Goal: Information Seeking & Learning: Learn about a topic

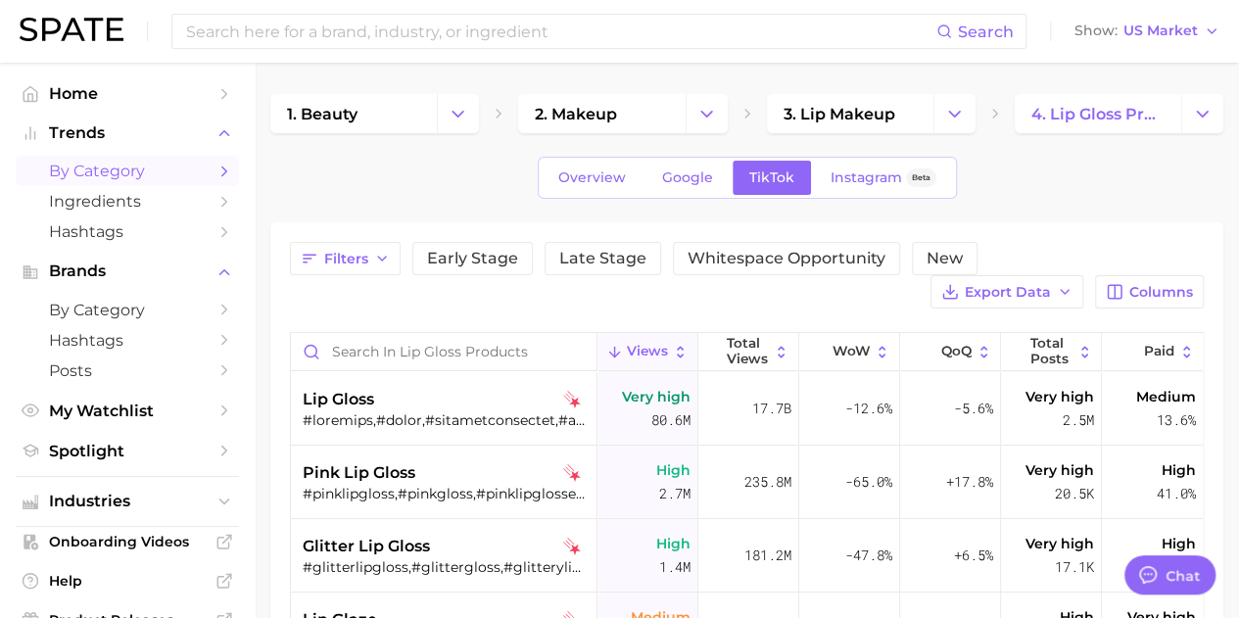
scroll to position [1077, 0]
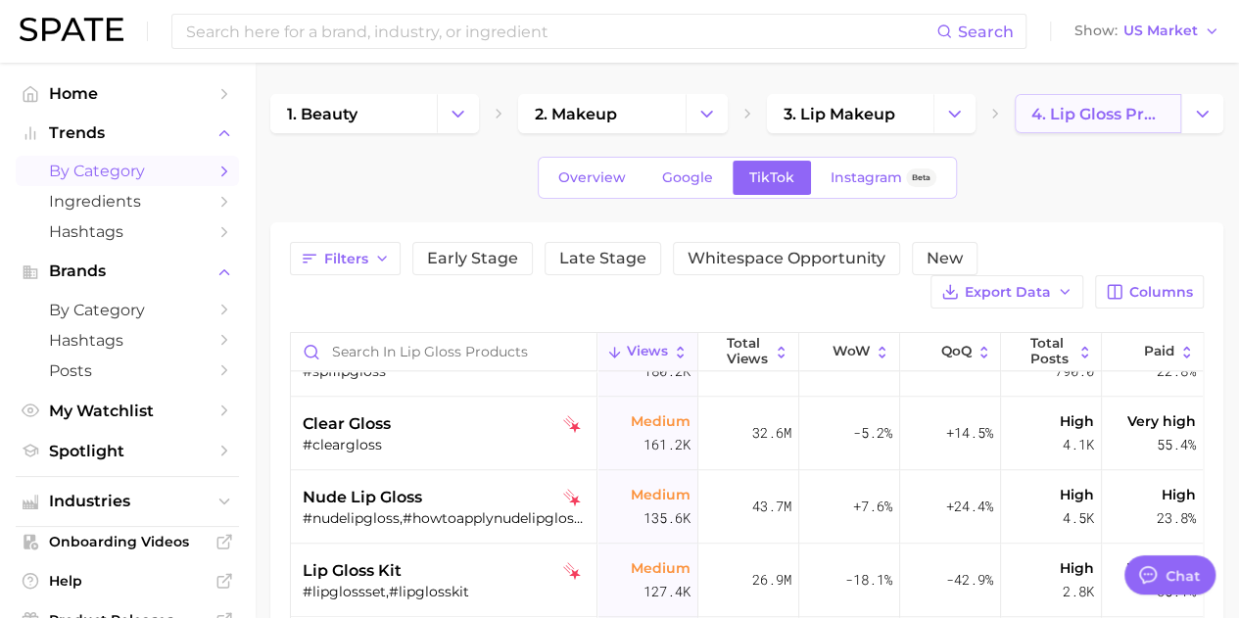
click at [1131, 119] on span "4. lip gloss products" at bounding box center [1097, 114] width 133 height 19
click at [1199, 127] on button "Change Category" at bounding box center [1202, 113] width 42 height 39
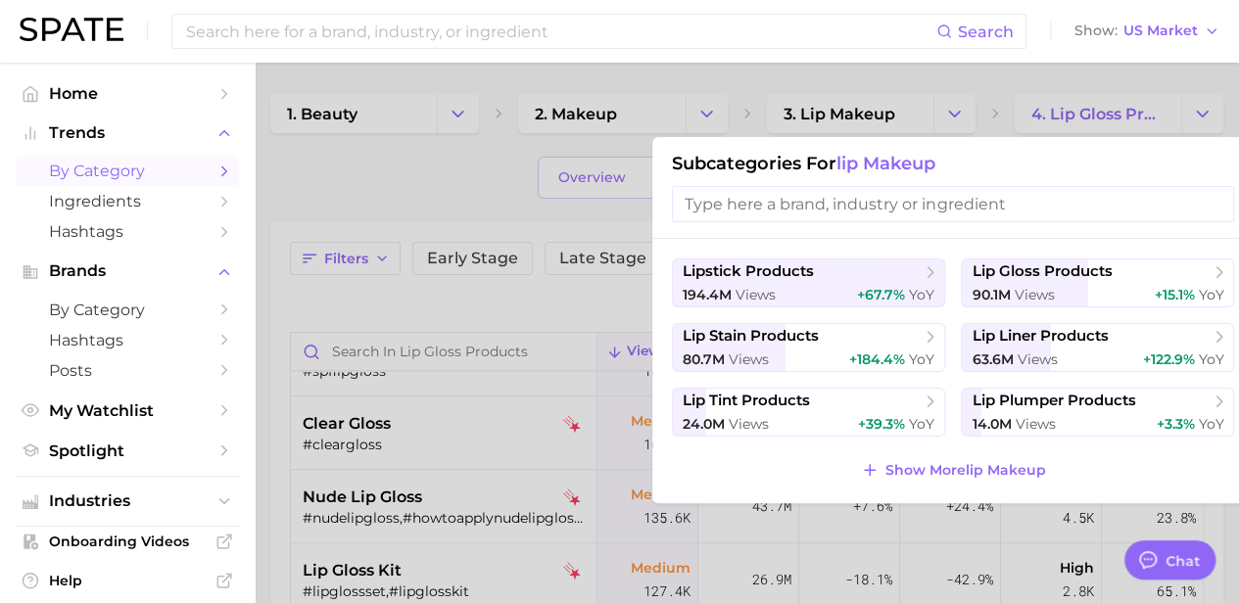
click at [912, 158] on span "lip makeup" at bounding box center [885, 164] width 99 height 22
click at [812, 272] on span "lipstick products" at bounding box center [748, 271] width 131 height 19
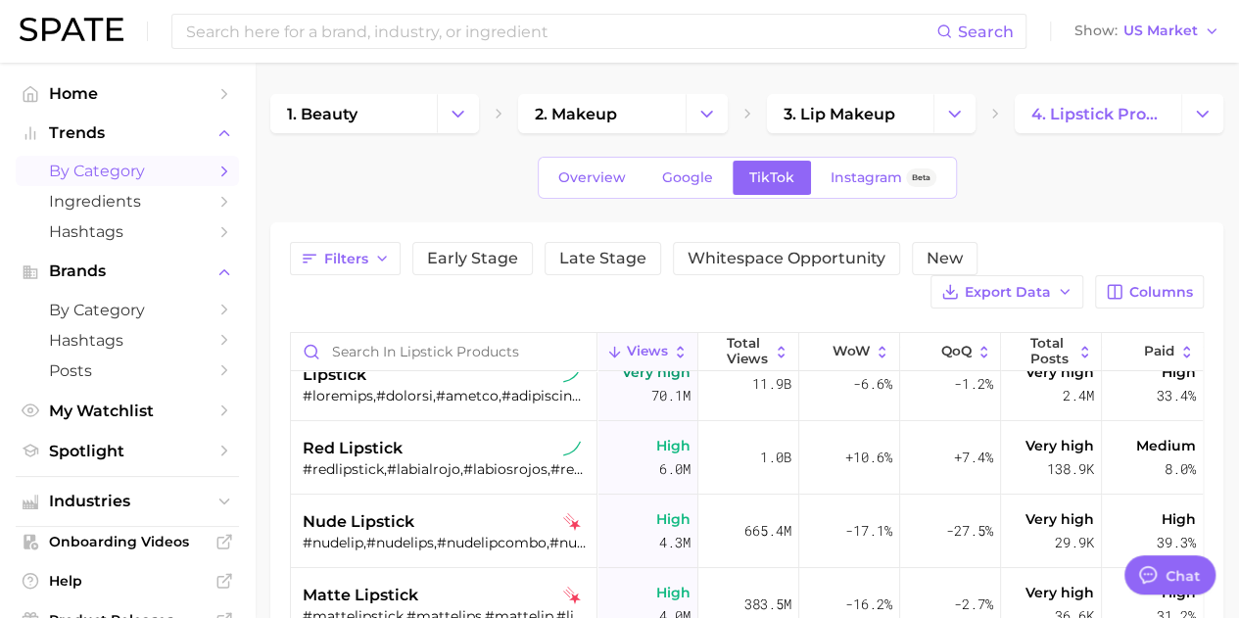
click at [1105, 136] on div "1. beauty 2. makeup 3. lip makeup 4. lipstick products Overview Google TikTok I…" at bounding box center [746, 532] width 953 height 876
click at [1122, 118] on span "4. lipstick products" at bounding box center [1097, 114] width 133 height 19
click at [1184, 127] on button "Change Category" at bounding box center [1202, 113] width 42 height 39
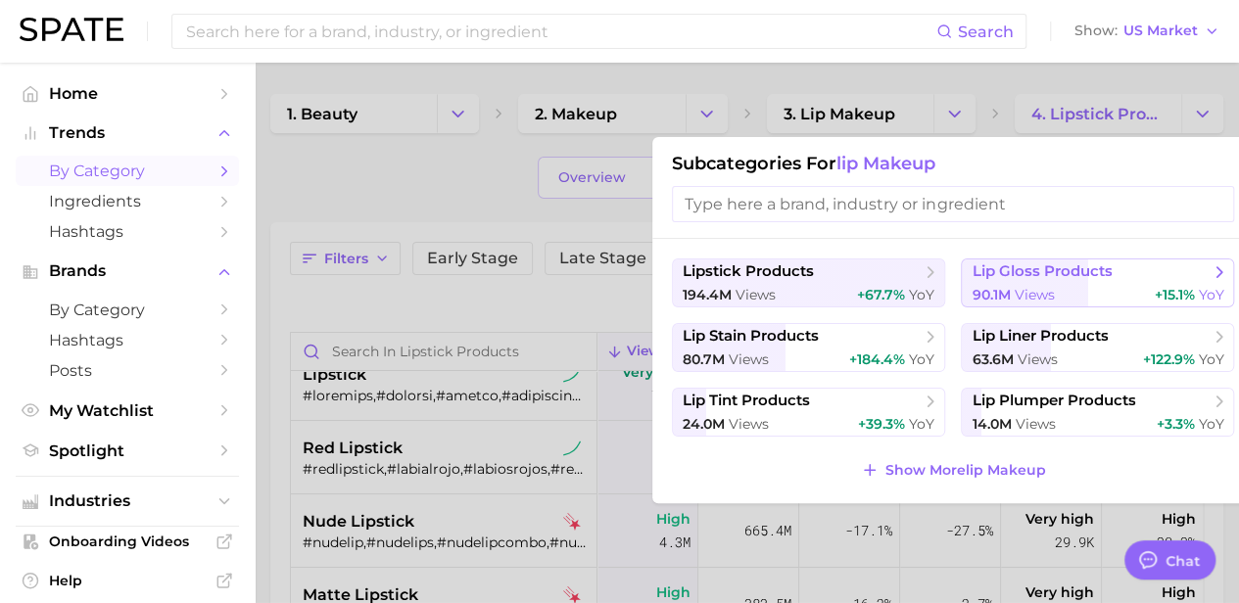
click at [1059, 290] on div "90.1m views +15.1% YoY" at bounding box center [1098, 295] width 252 height 19
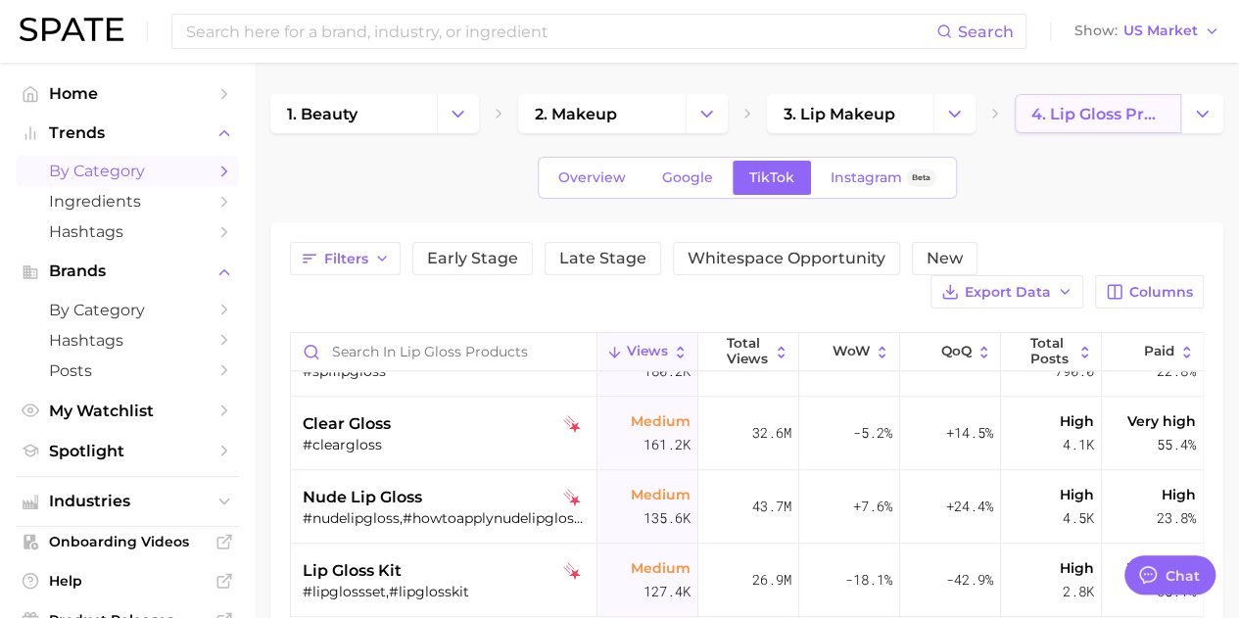
click at [1180, 111] on link "4. lip gloss products" at bounding box center [1098, 113] width 166 height 39
click at [1182, 119] on button "Change Category" at bounding box center [1202, 113] width 42 height 39
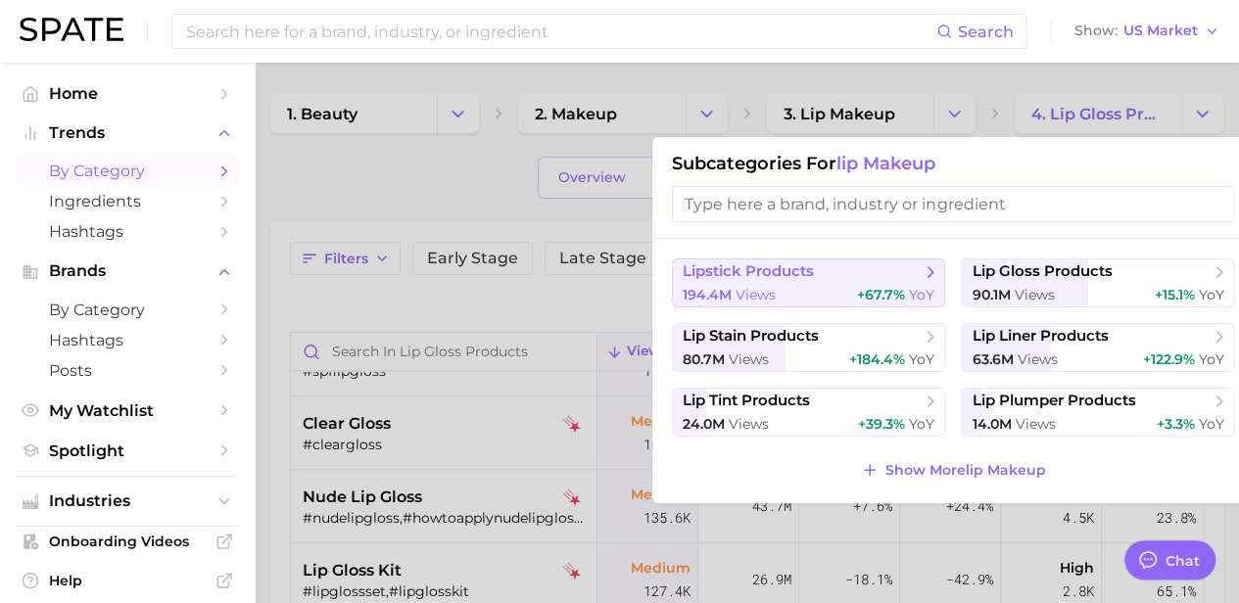
click at [845, 286] on div "194.4m views +67.7% YoY" at bounding box center [809, 295] width 252 height 19
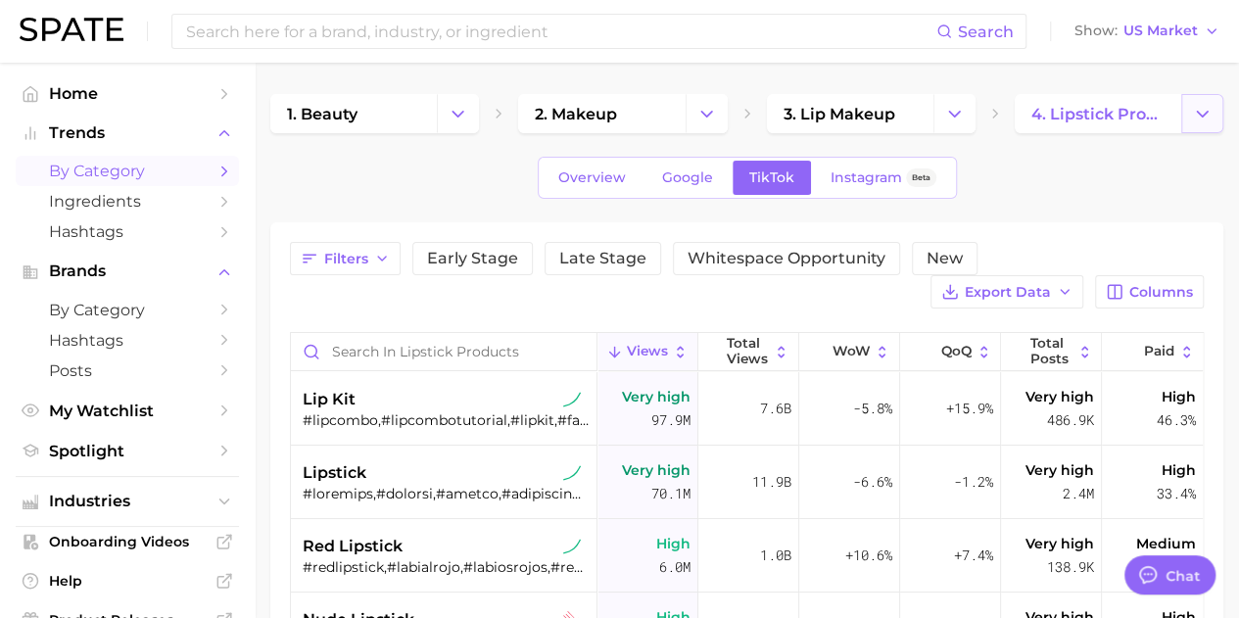
click at [1201, 123] on button "Change Category" at bounding box center [1202, 113] width 42 height 39
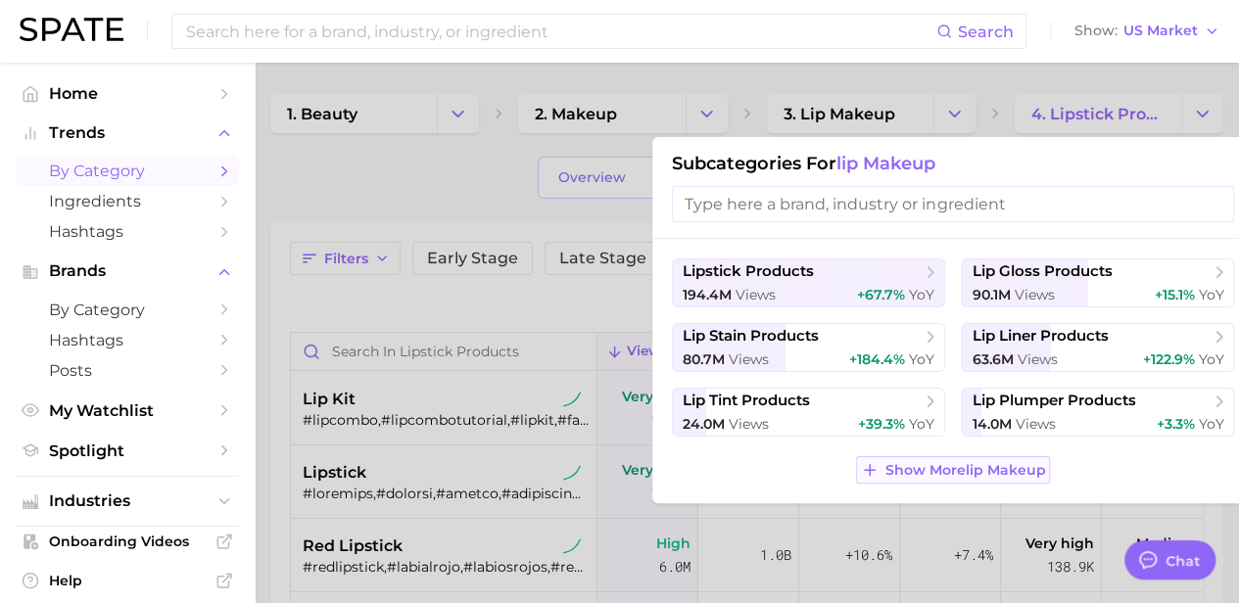
click at [910, 457] on button "Show More lip makeup" at bounding box center [953, 469] width 194 height 27
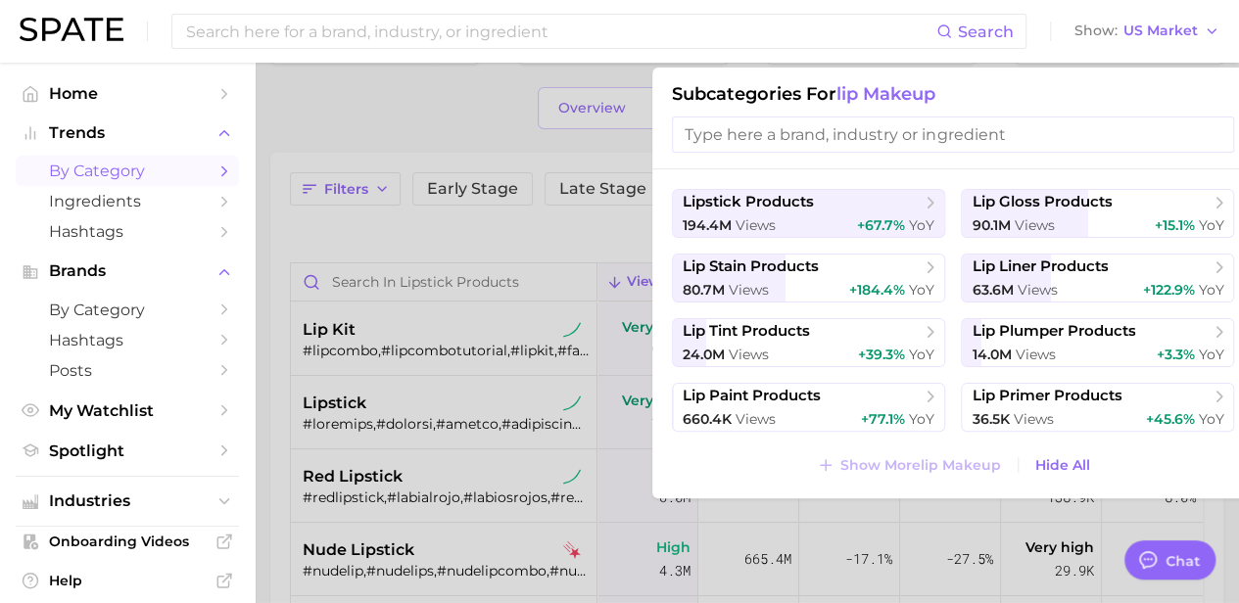
scroll to position [98, 0]
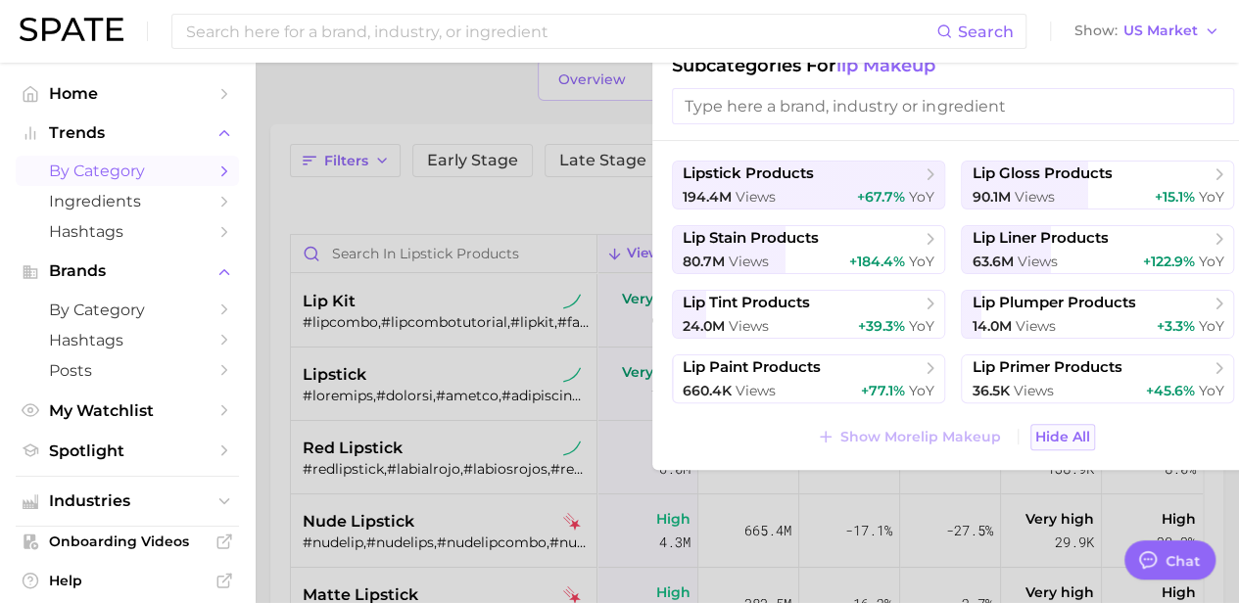
click at [1083, 442] on span "Hide All" at bounding box center [1062, 437] width 55 height 17
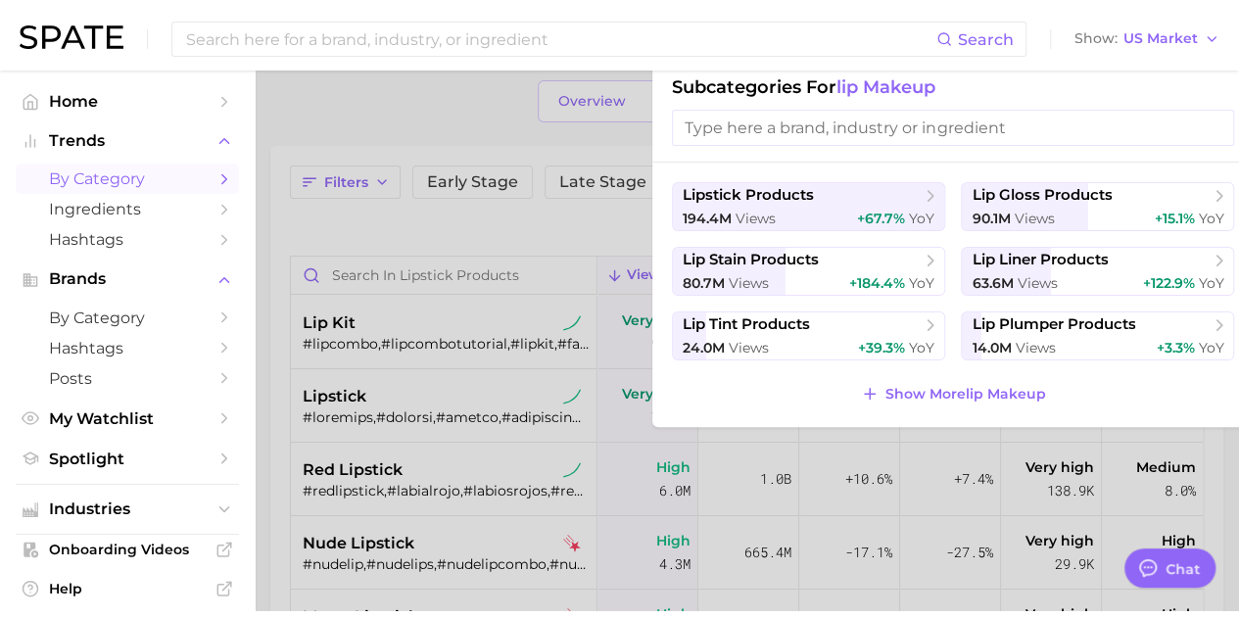
scroll to position [0, 0]
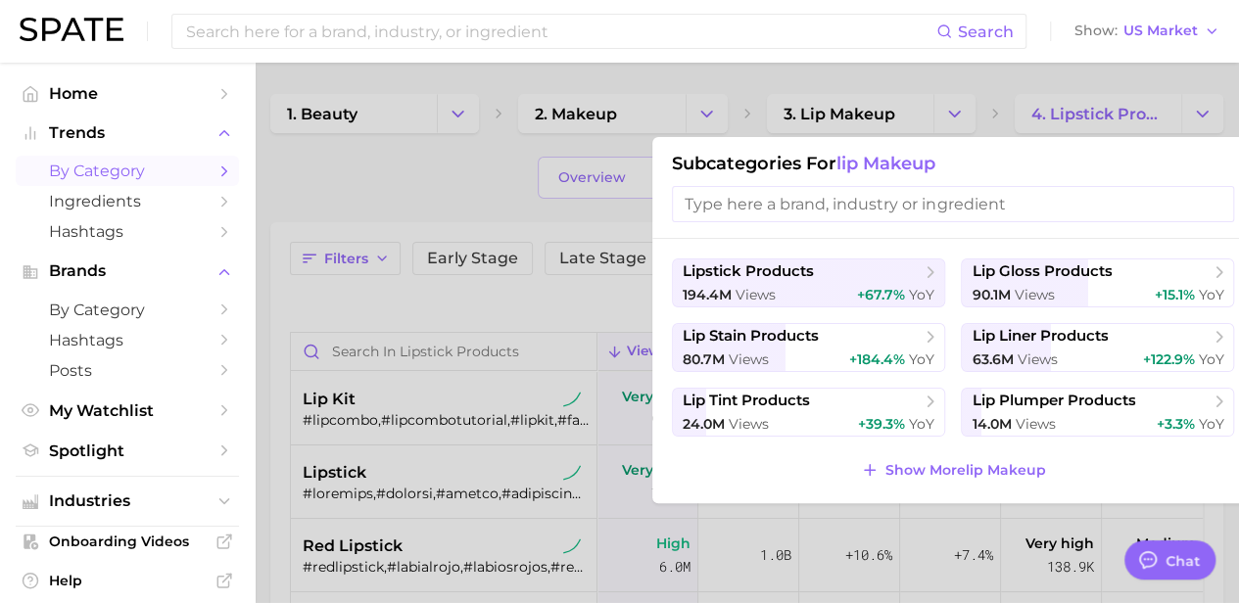
drag, startPoint x: 960, startPoint y: 210, endPoint x: 1078, endPoint y: 143, distance: 135.9
click at [961, 209] on input "search" at bounding box center [953, 204] width 562 height 36
click at [1112, 99] on div at bounding box center [619, 301] width 1239 height 603
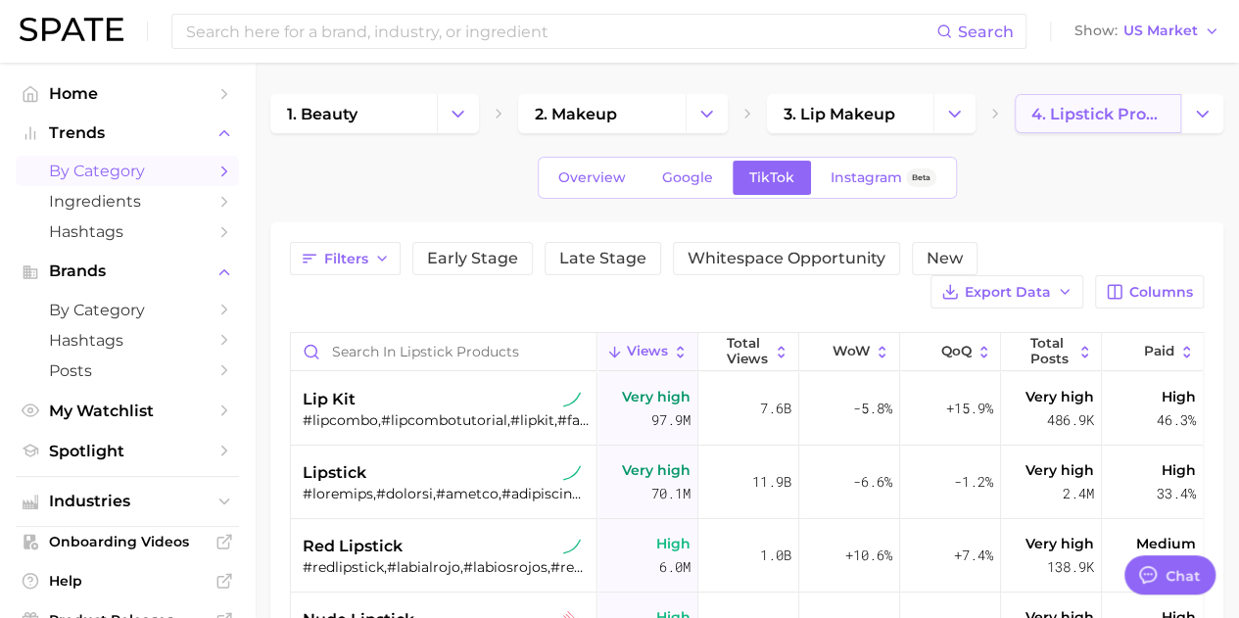
click at [1107, 111] on span "4. lipstick products" at bounding box center [1097, 114] width 133 height 19
click at [968, 117] on button "Change Category" at bounding box center [954, 113] width 42 height 39
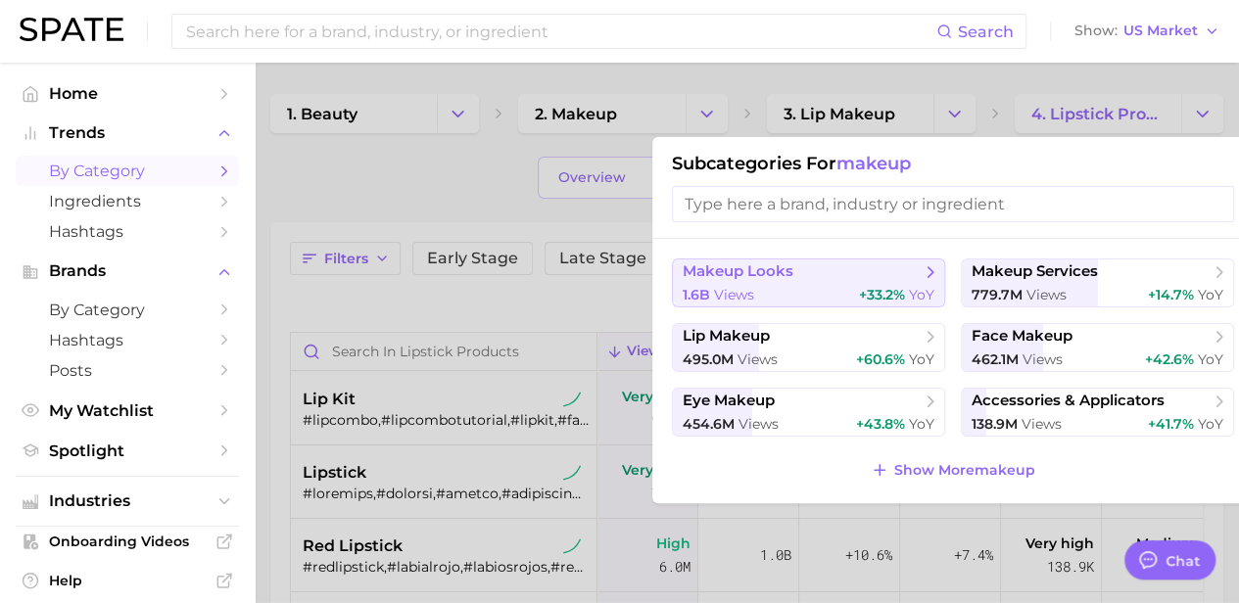
click at [746, 280] on span "makeup looks" at bounding box center [802, 272] width 238 height 20
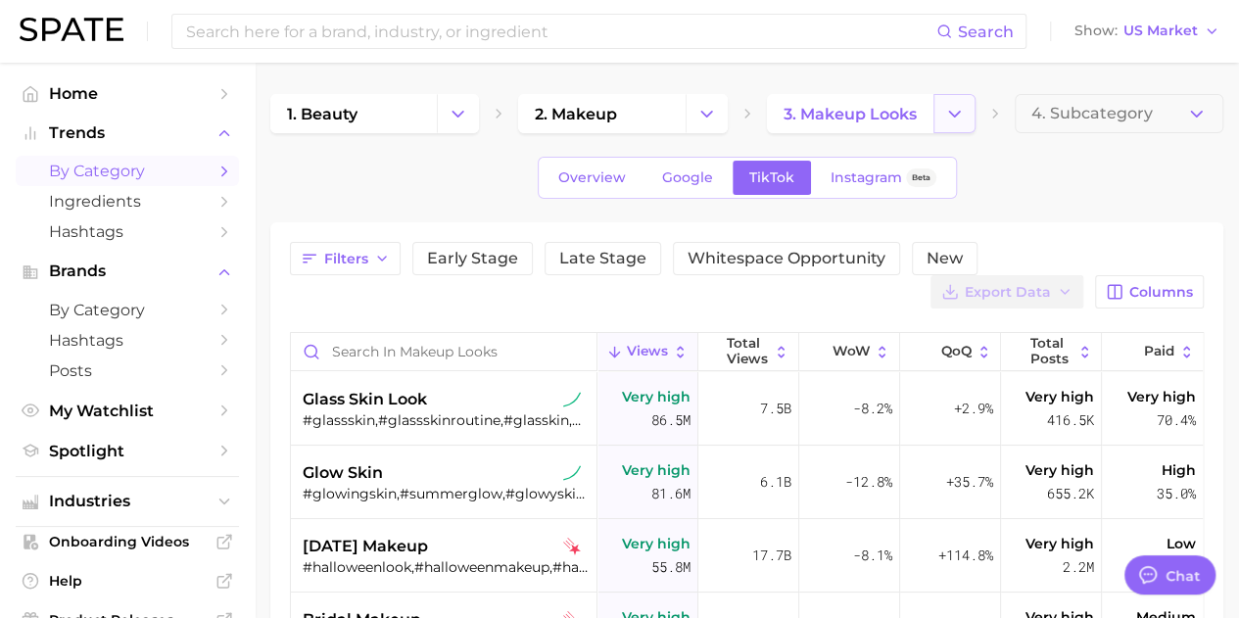
click at [954, 107] on icon "Change Category" at bounding box center [954, 114] width 21 height 21
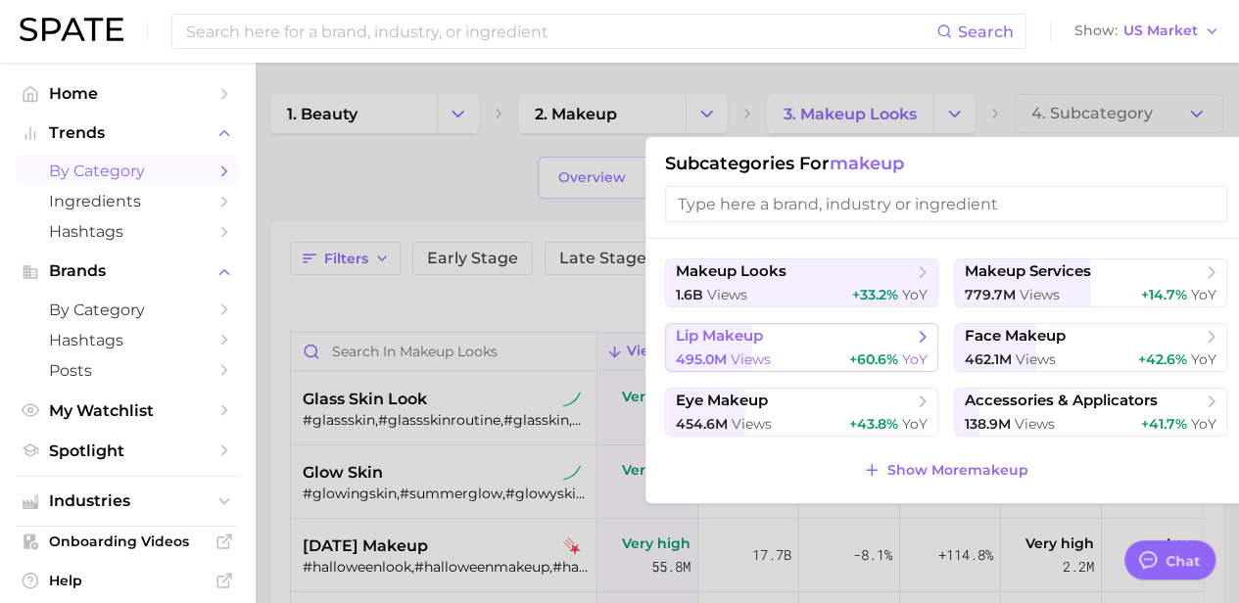
click at [748, 342] on span "lip makeup" at bounding box center [719, 336] width 87 height 19
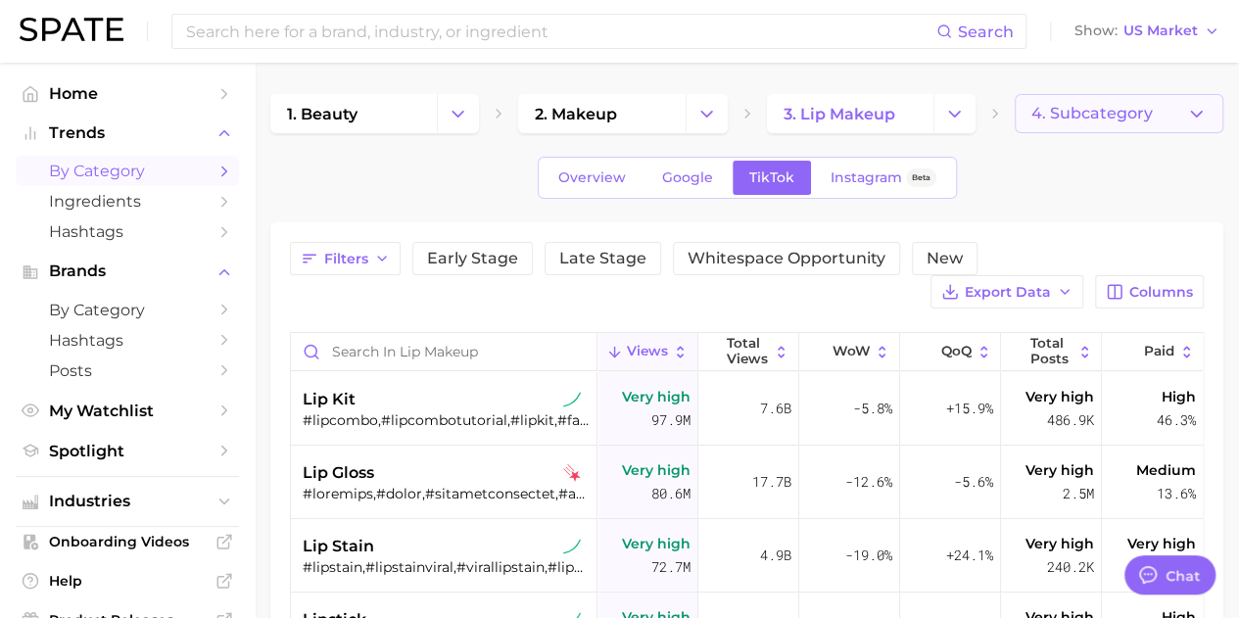
click at [1076, 115] on span "4. Subcategory" at bounding box center [1091, 114] width 121 height 18
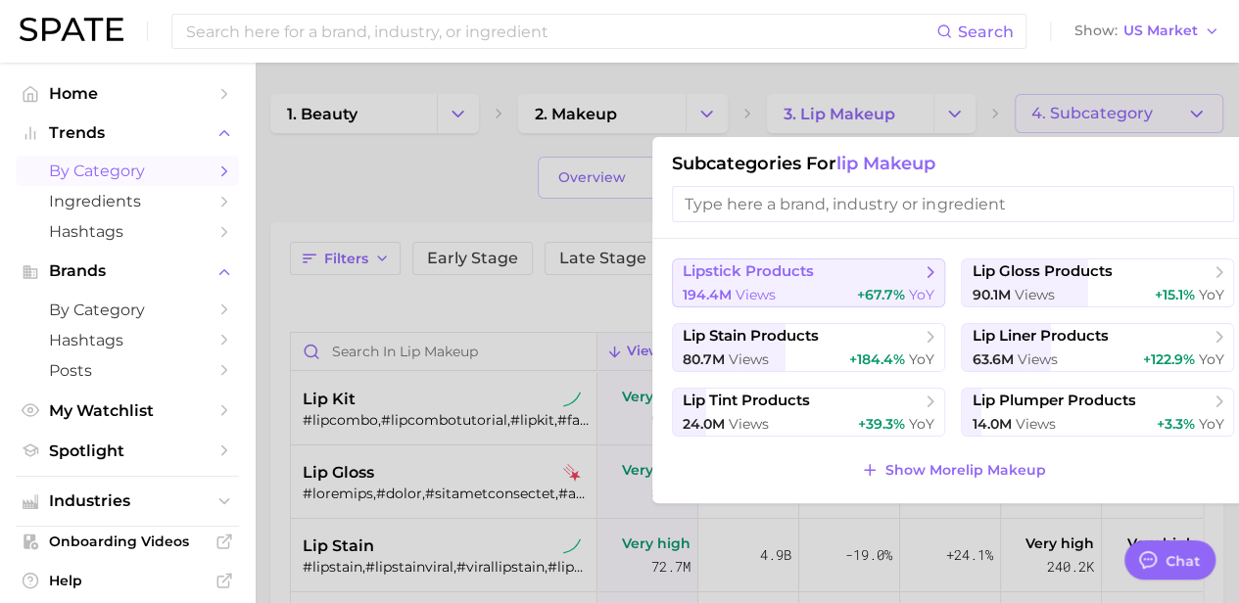
click at [813, 293] on div "194.4m views +67.7% YoY" at bounding box center [809, 295] width 252 height 19
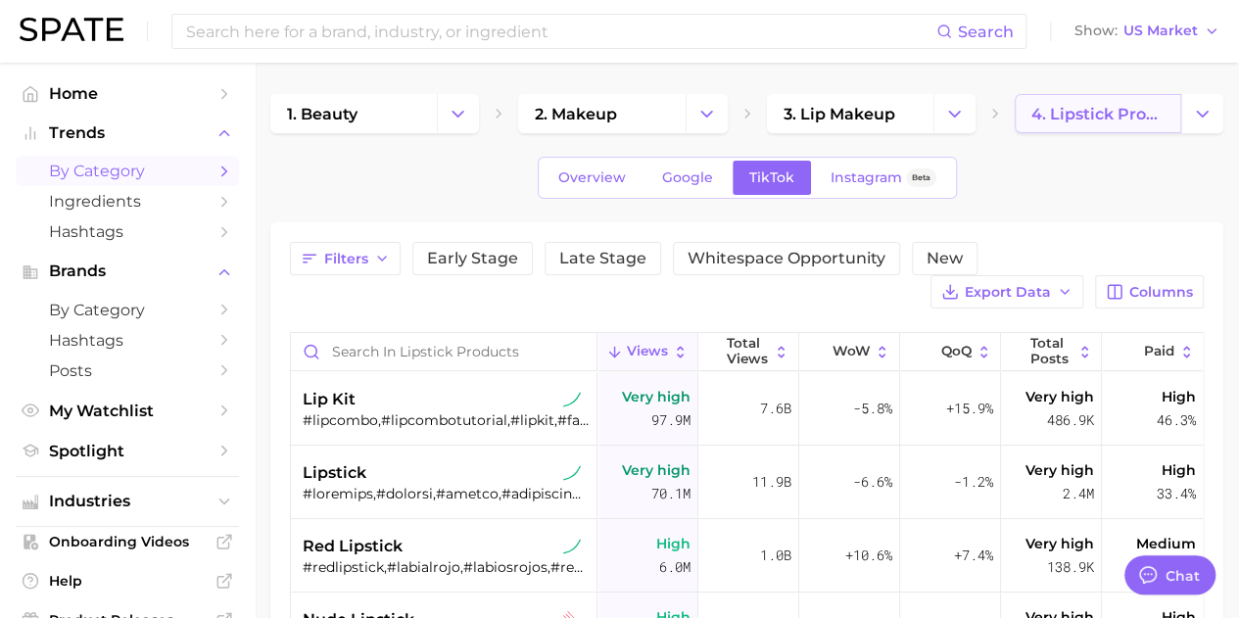
click at [1052, 119] on span "4. lipstick products" at bounding box center [1097, 114] width 133 height 19
click at [1196, 114] on icon "Change Category" at bounding box center [1202, 114] width 21 height 21
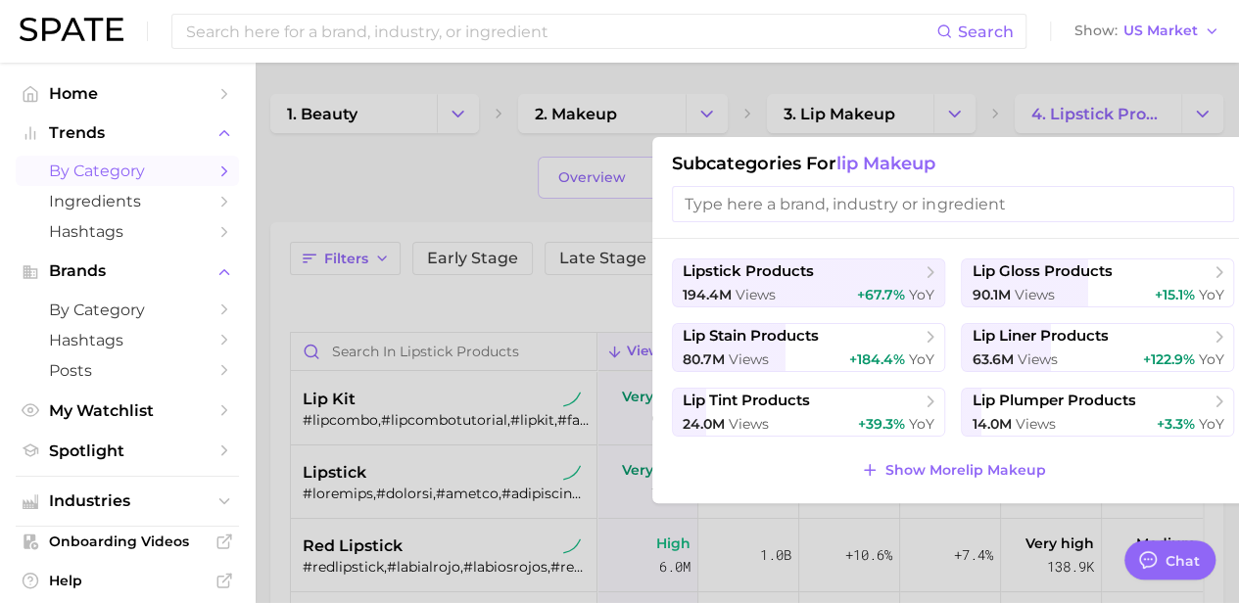
click at [823, 286] on div "194.4m views +67.7% YoY" at bounding box center [809, 295] width 252 height 19
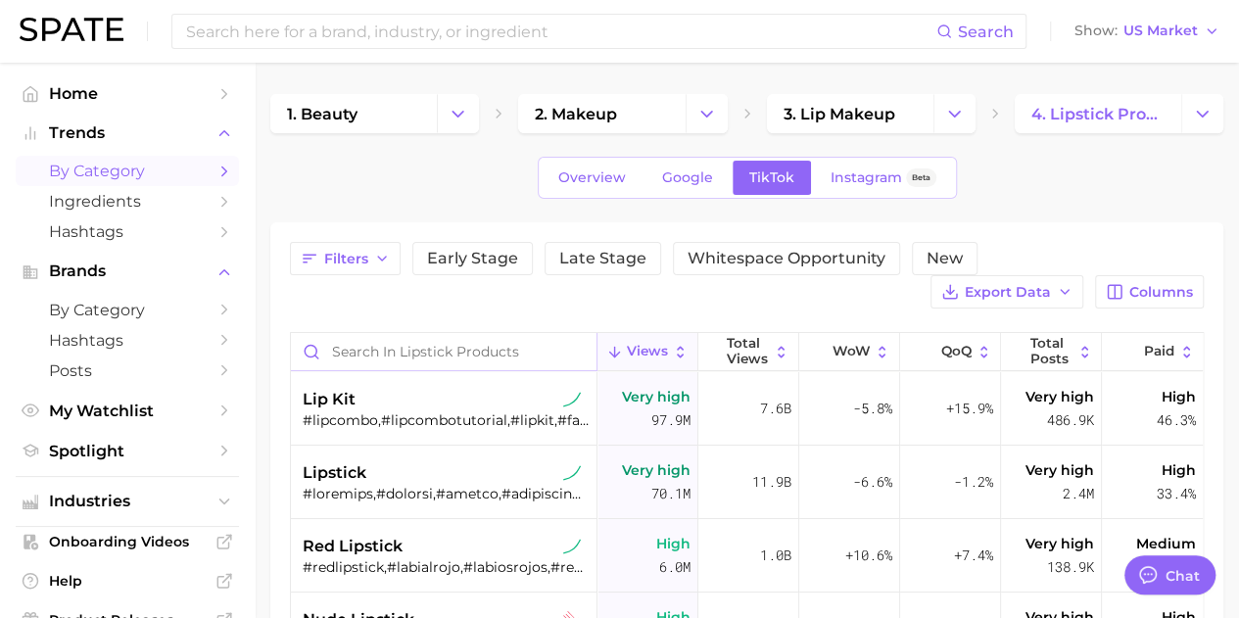
click at [440, 340] on input "Search in lipstick products" at bounding box center [444, 351] width 306 height 37
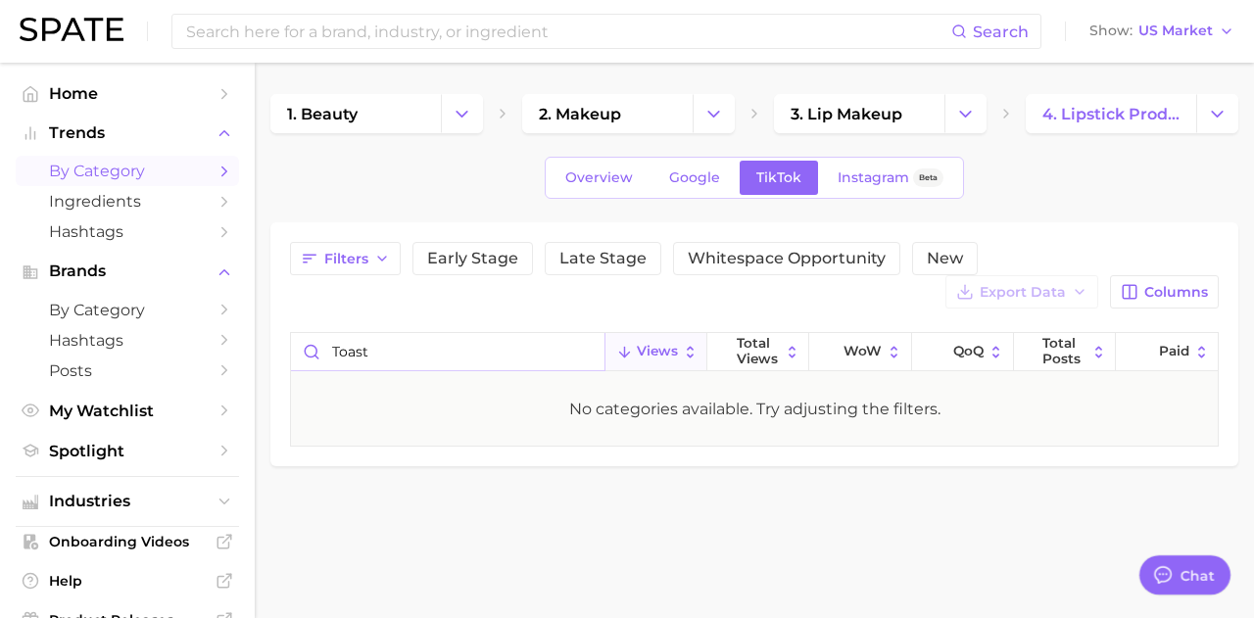
type input "toast"
click at [1216, 101] on button "Change Category" at bounding box center [1217, 113] width 42 height 39
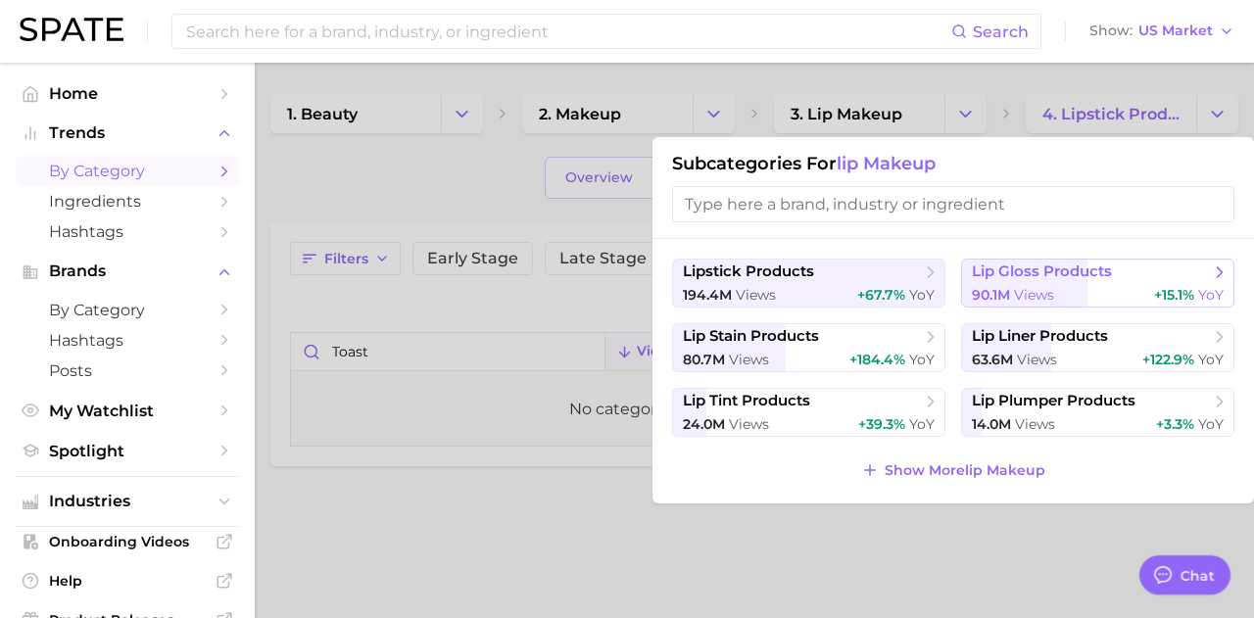
click at [1008, 282] on button "lip gloss products 90.1m views +15.1% YoY" at bounding box center [1097, 283] width 273 height 49
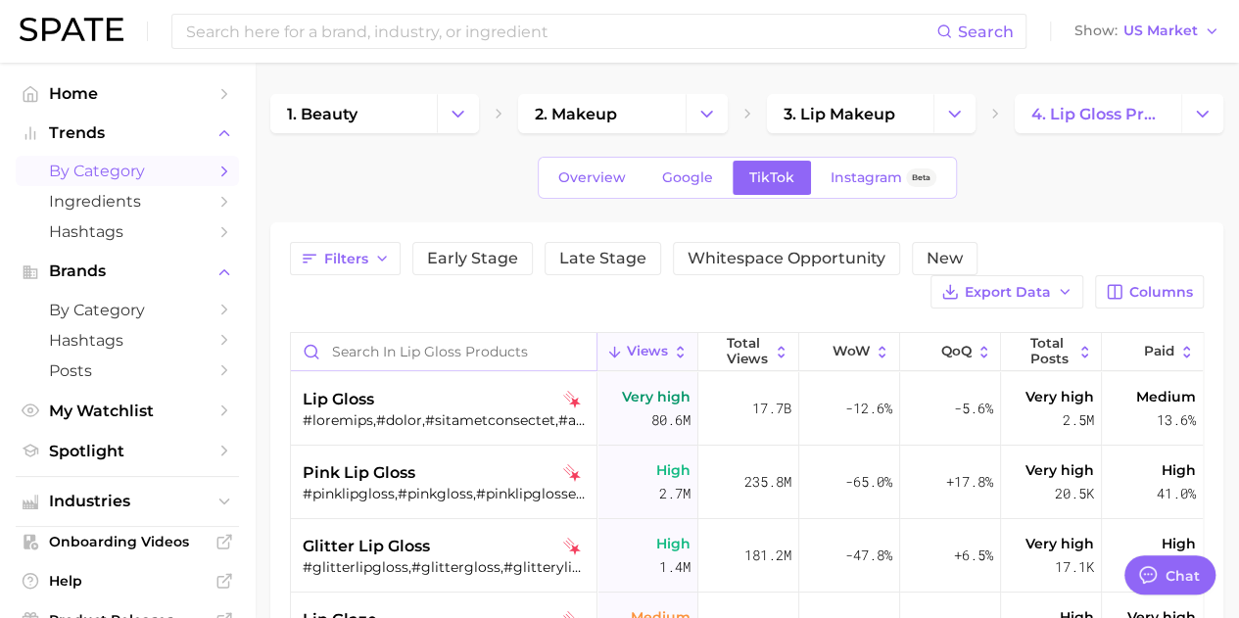
click at [415, 351] on input "Search in lip gloss products" at bounding box center [444, 351] width 306 height 37
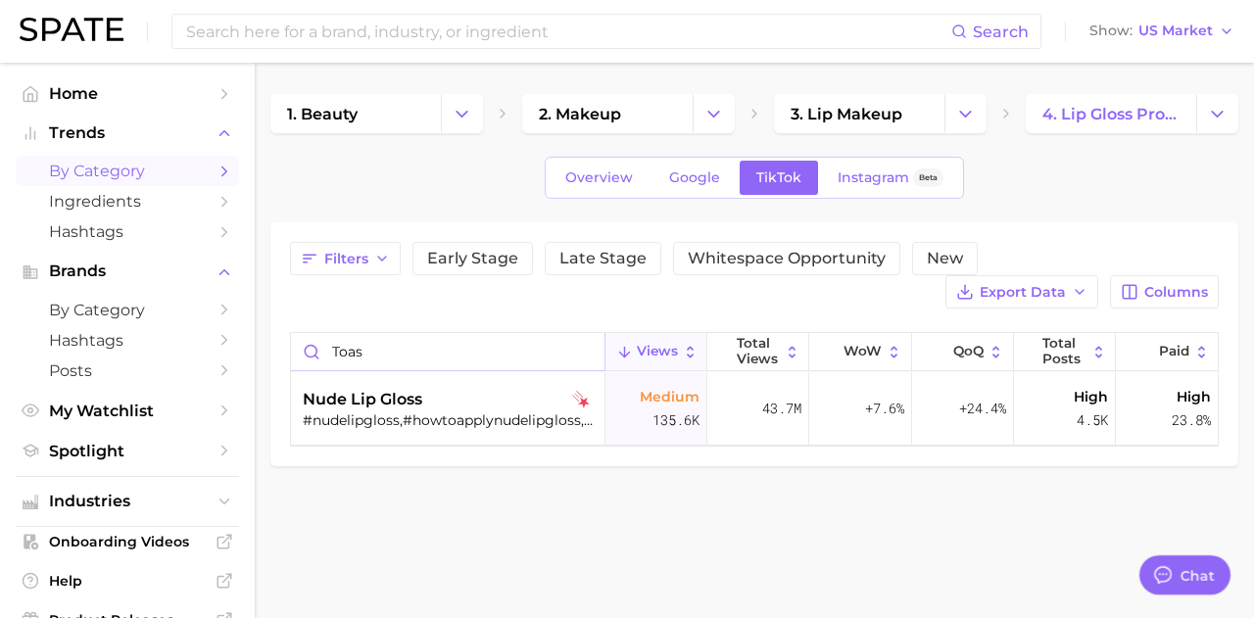
type input "toast"
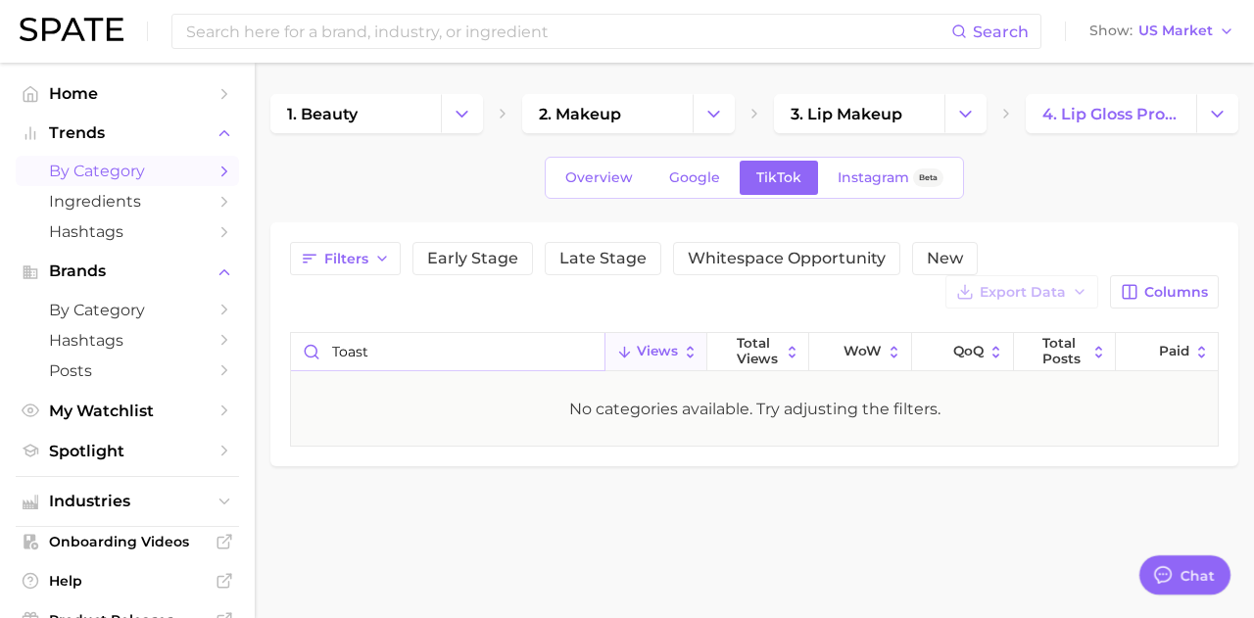
click at [584, 350] on input "toast" at bounding box center [447, 351] width 313 height 37
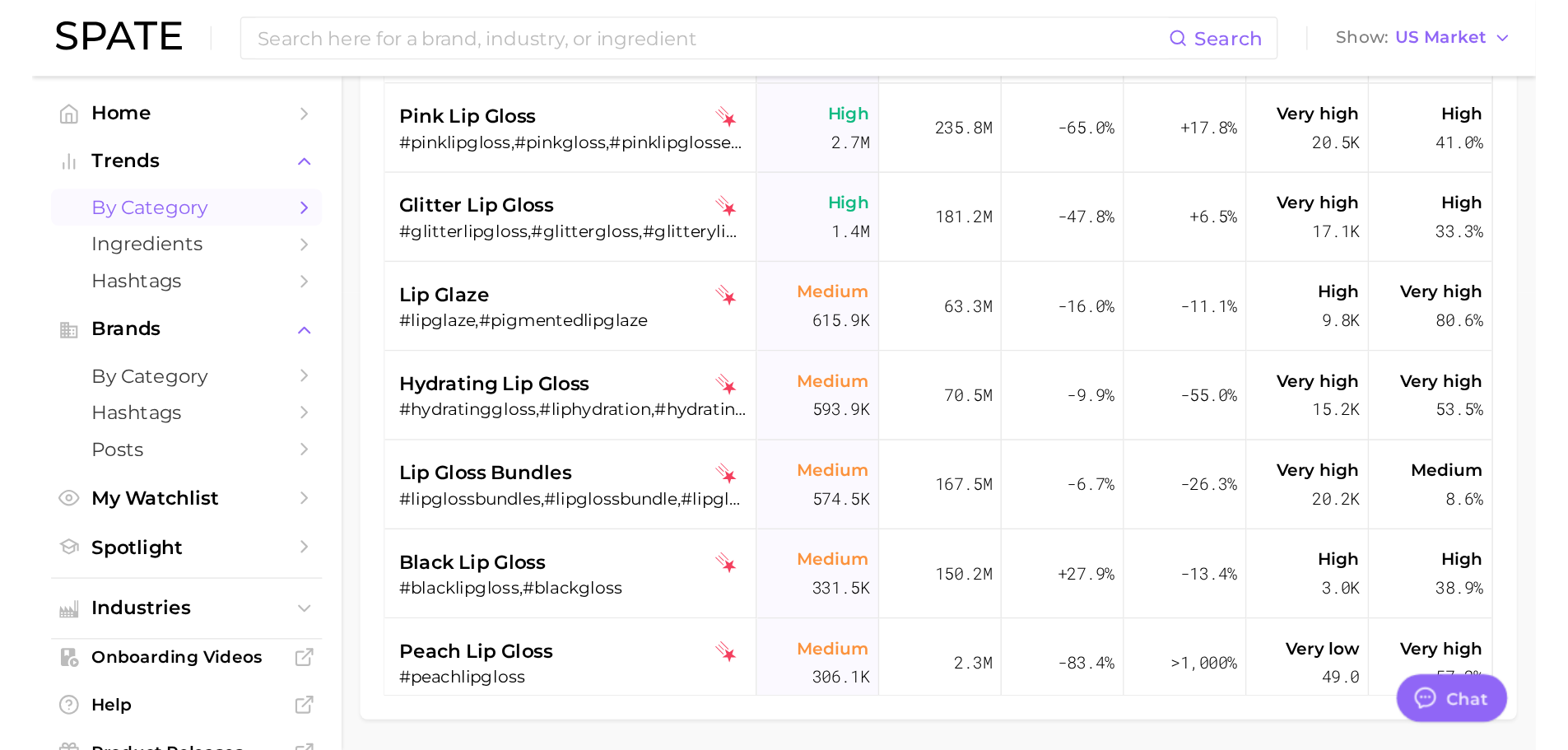
scroll to position [247, 0]
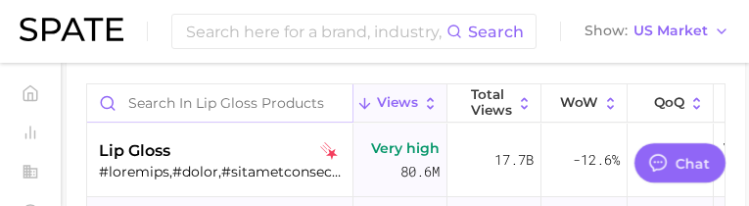
type textarea "x"
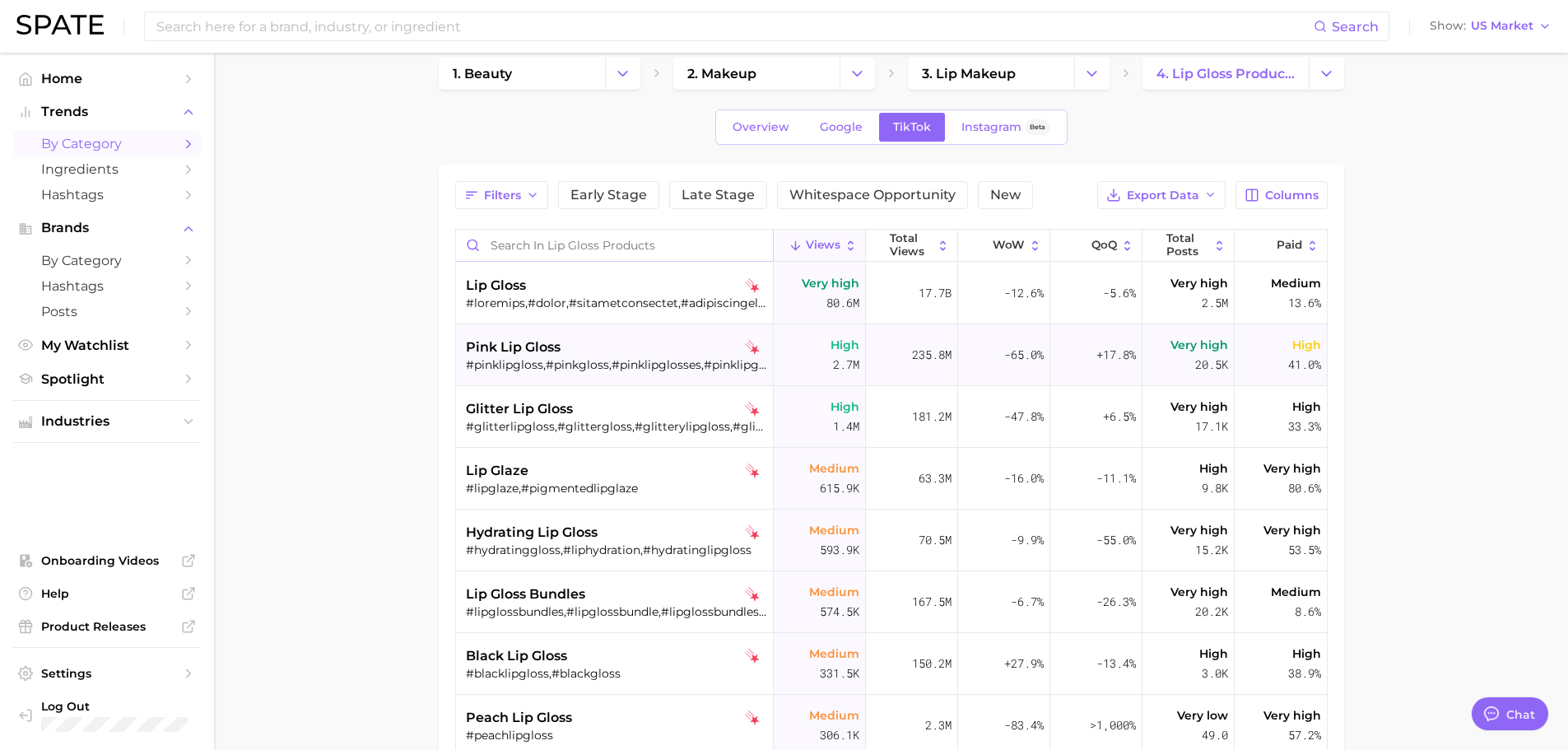
scroll to position [0, 0]
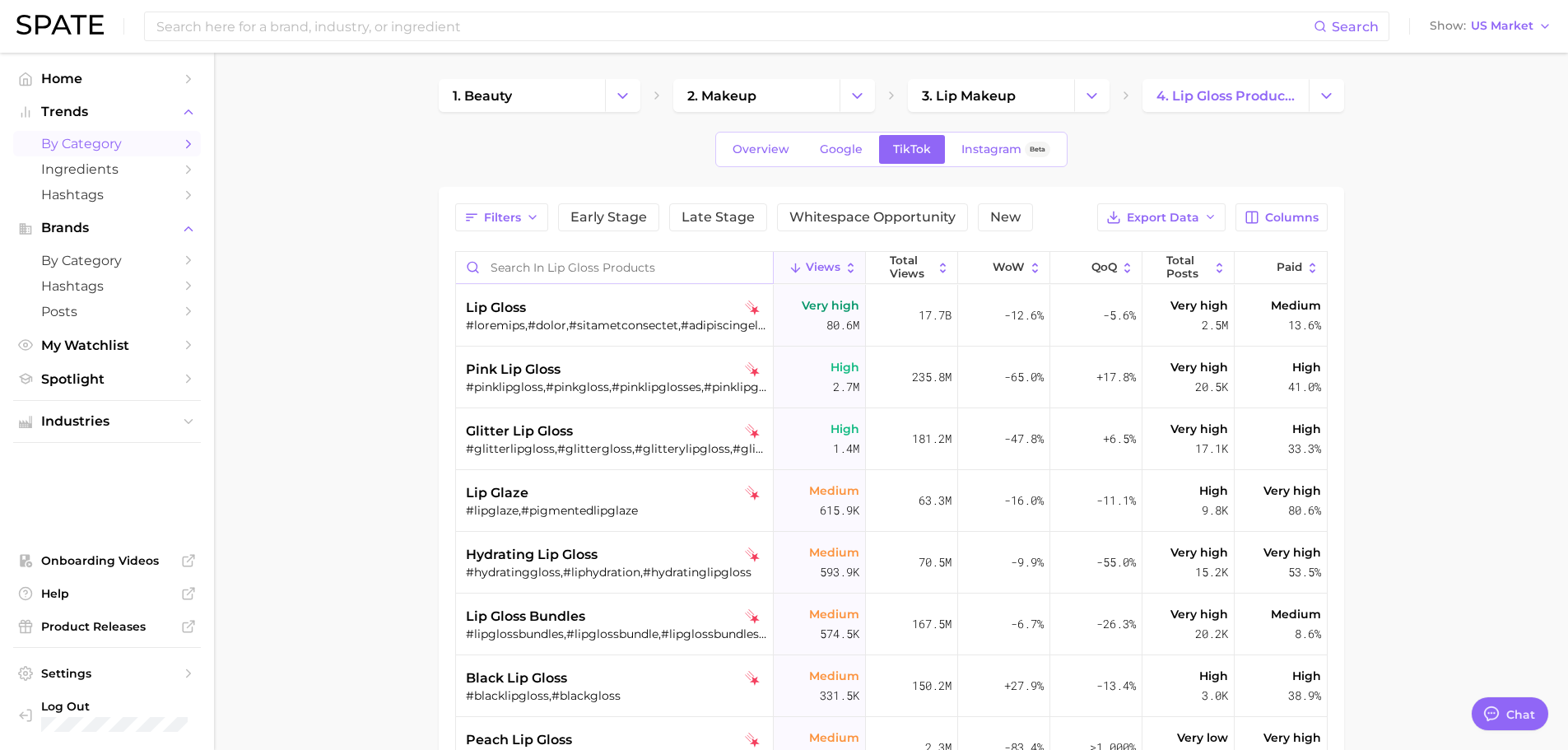
click at [539, 267] on input "Search in lip gloss products" at bounding box center [614, 267] width 317 height 31
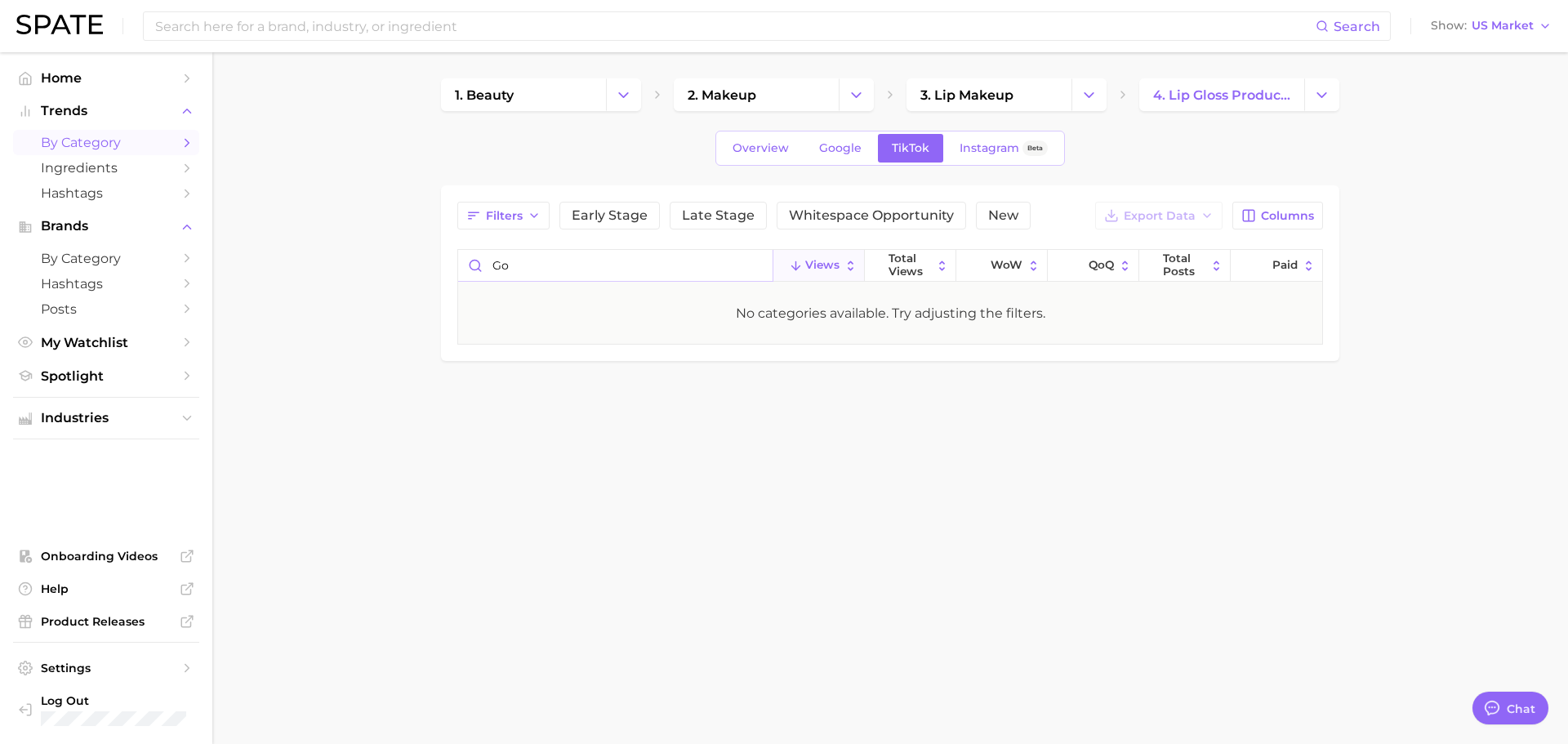
type input "g"
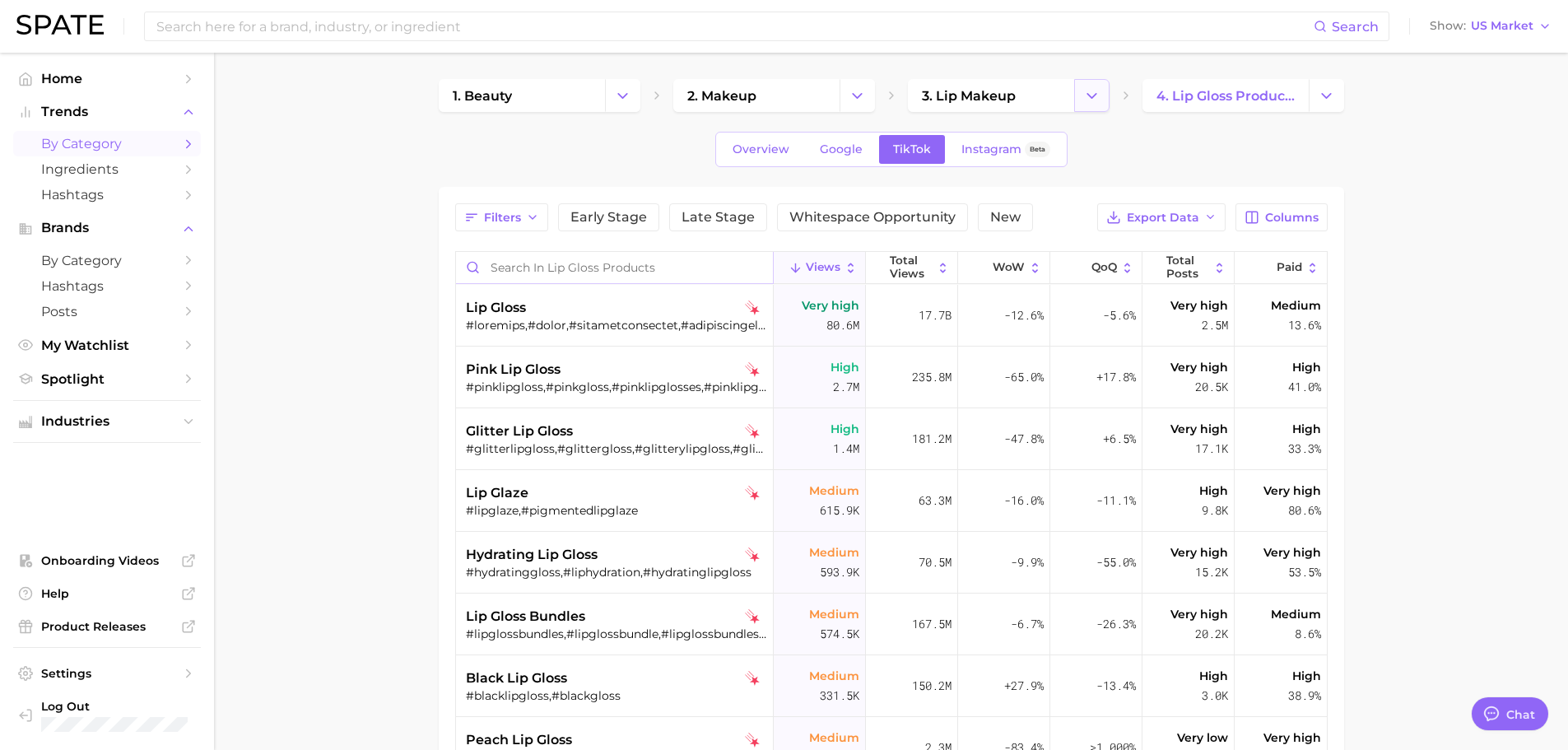
click at [1040, 97] on icon "Change Category" at bounding box center [1092, 96] width 18 height 18
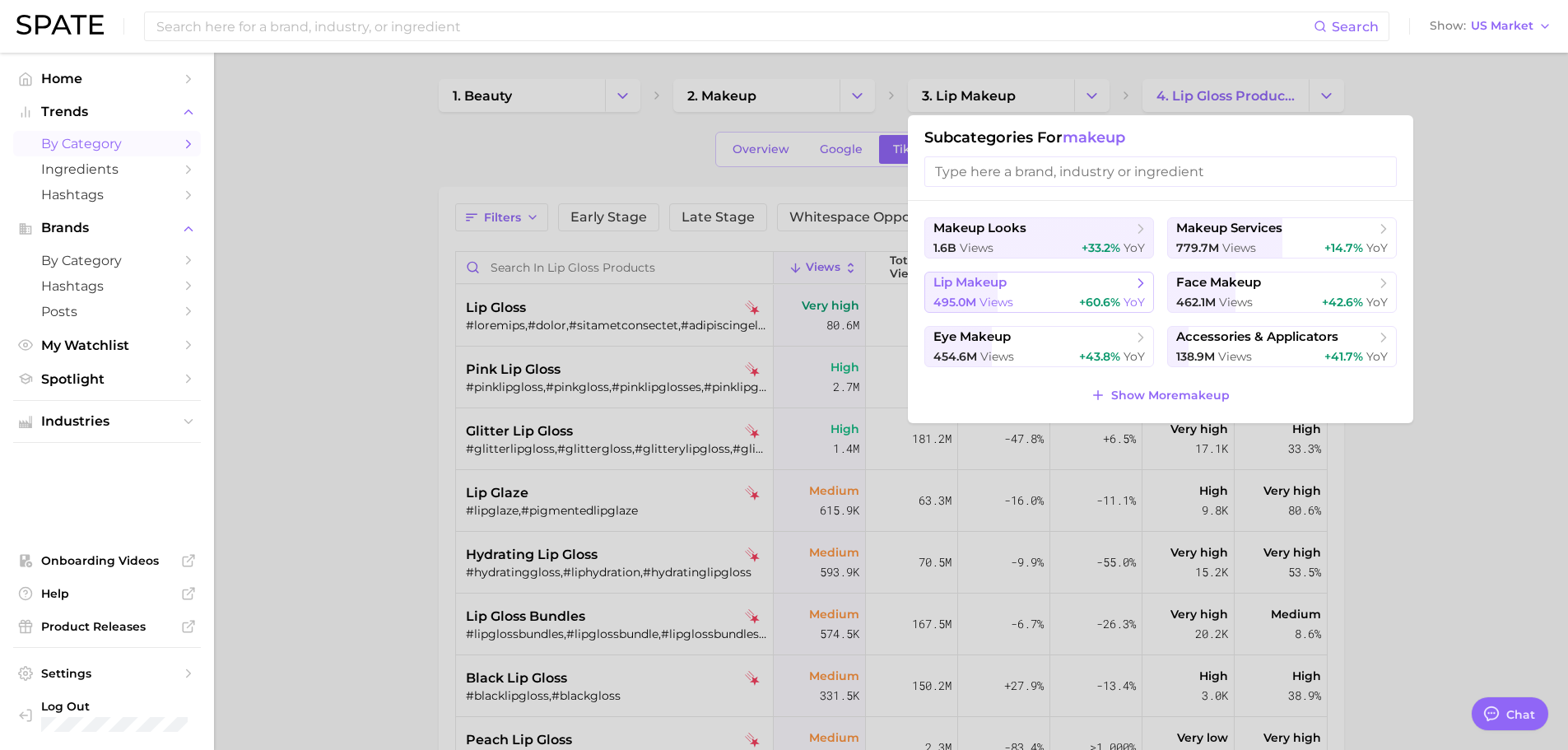
click at [994, 283] on span "lip makeup" at bounding box center [970, 283] width 73 height 16
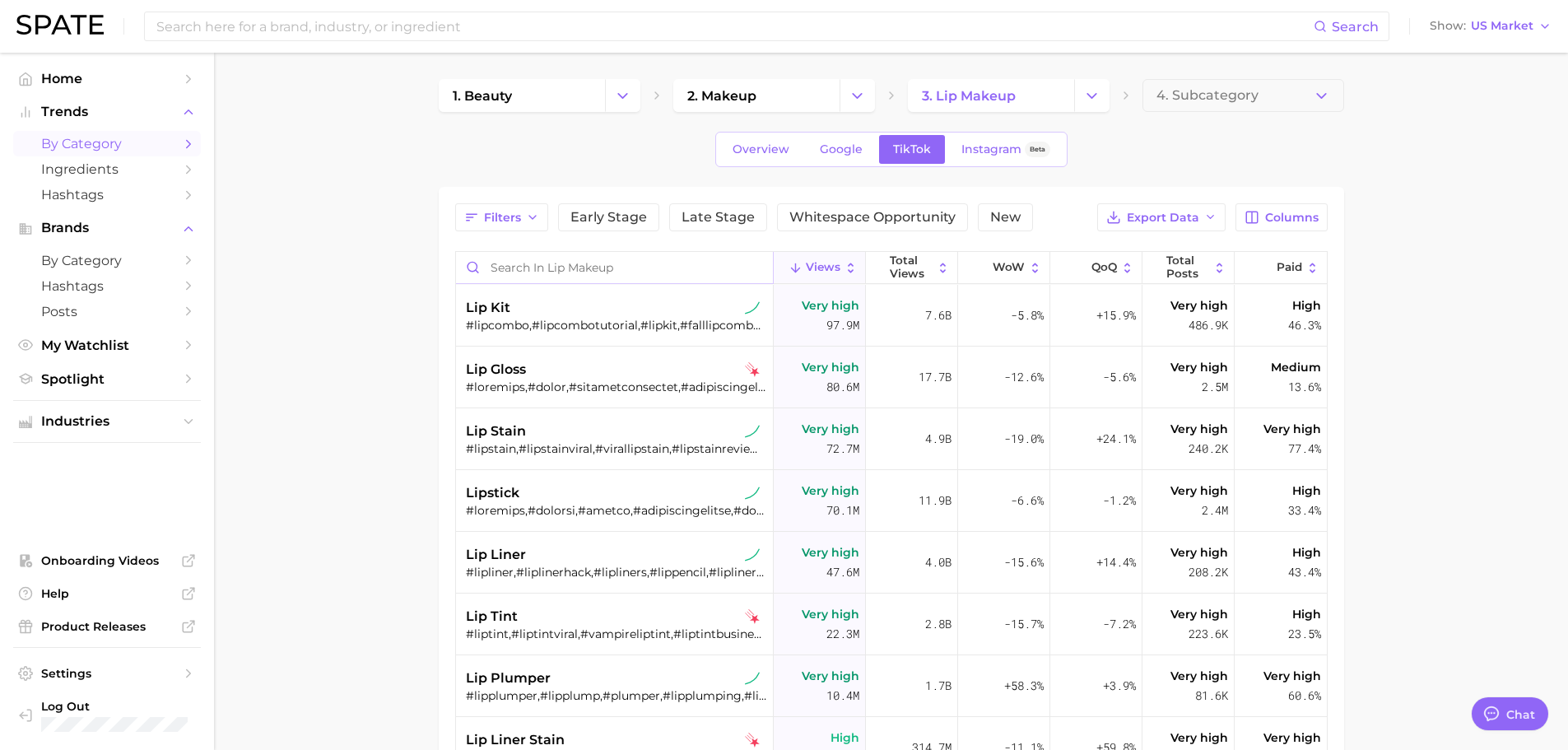
click at [563, 269] on input "Search in lip makeup" at bounding box center [614, 267] width 317 height 31
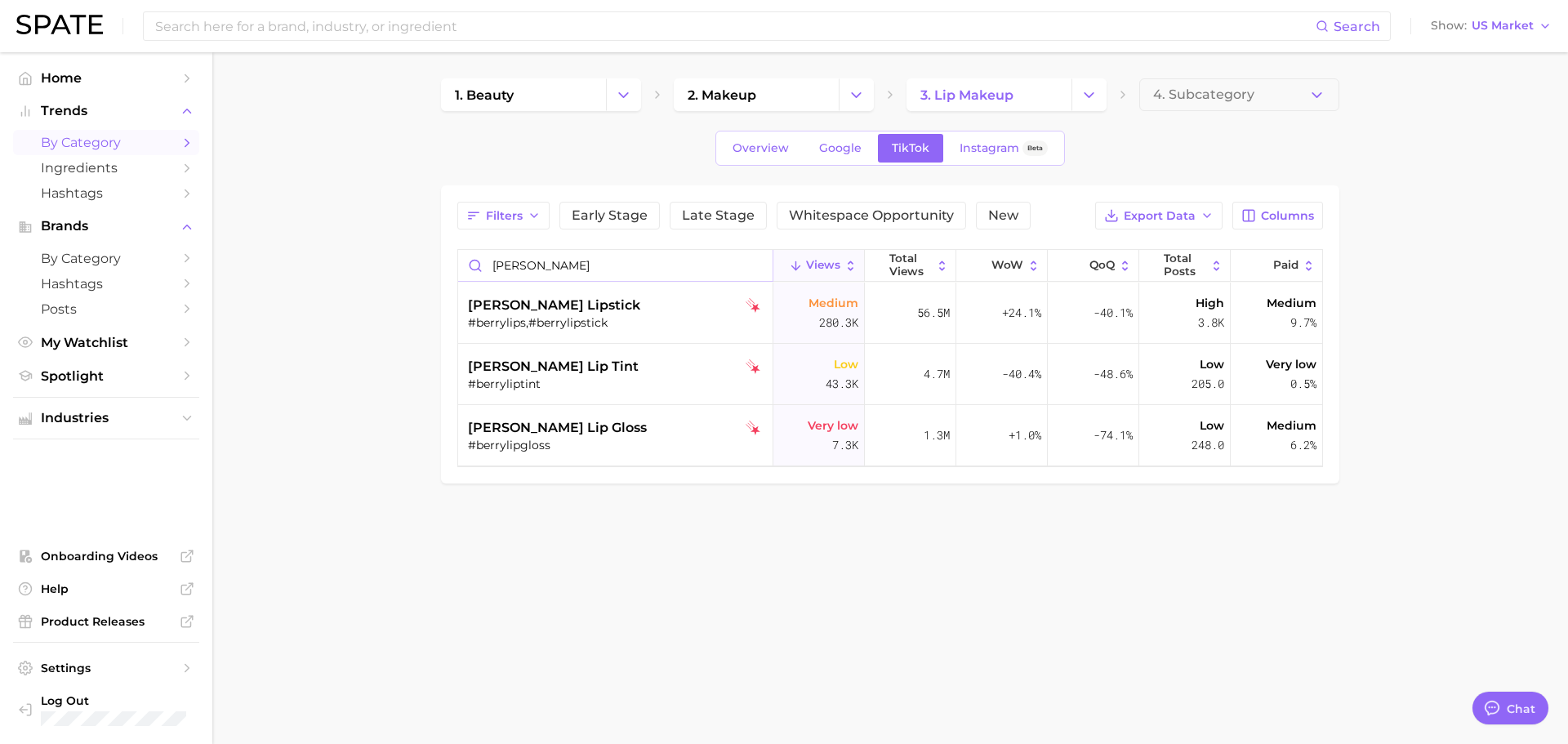
type input "[PERSON_NAME]"
drag, startPoint x: 721, startPoint y: 267, endPoint x: 765, endPoint y: 262, distance: 44.3
click at [738, 264] on input "[PERSON_NAME]" at bounding box center [615, 265] width 314 height 31
click at [751, 264] on input "[PERSON_NAME]" at bounding box center [615, 265] width 314 height 31
click at [756, 269] on input "[PERSON_NAME]" at bounding box center [615, 265] width 314 height 31
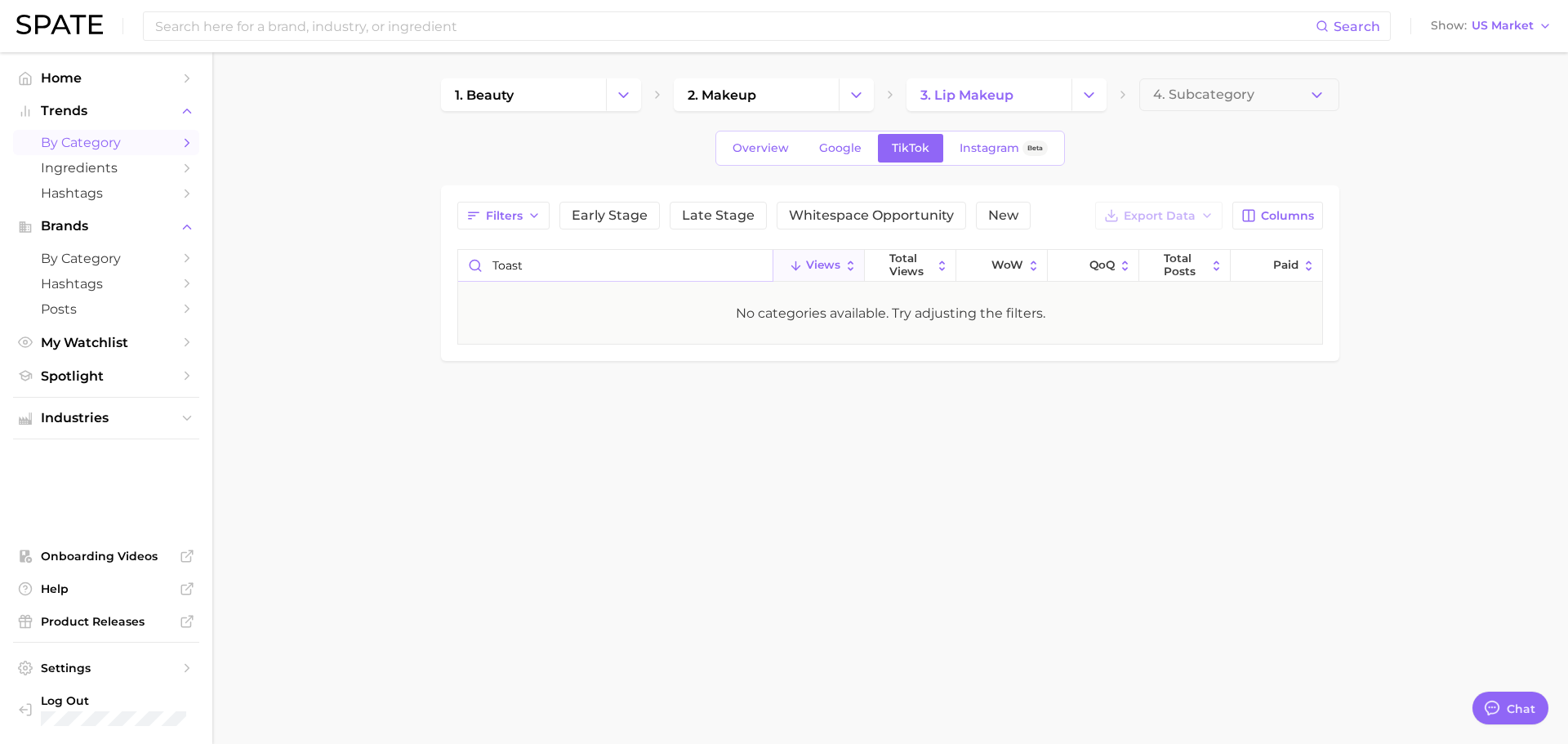
drag, startPoint x: 539, startPoint y: 266, endPoint x: 425, endPoint y: 258, distance: 114.3
click at [420, 255] on main "1. beauty 2. makeup 3. lip makeup 4. Subcategory Overview Google TikTok Instagr…" at bounding box center [891, 248] width 1356 height 390
drag, startPoint x: 611, startPoint y: 254, endPoint x: 475, endPoint y: 253, distance: 136.0
click at [475, 253] on input "autumn" at bounding box center [615, 265] width 314 height 31
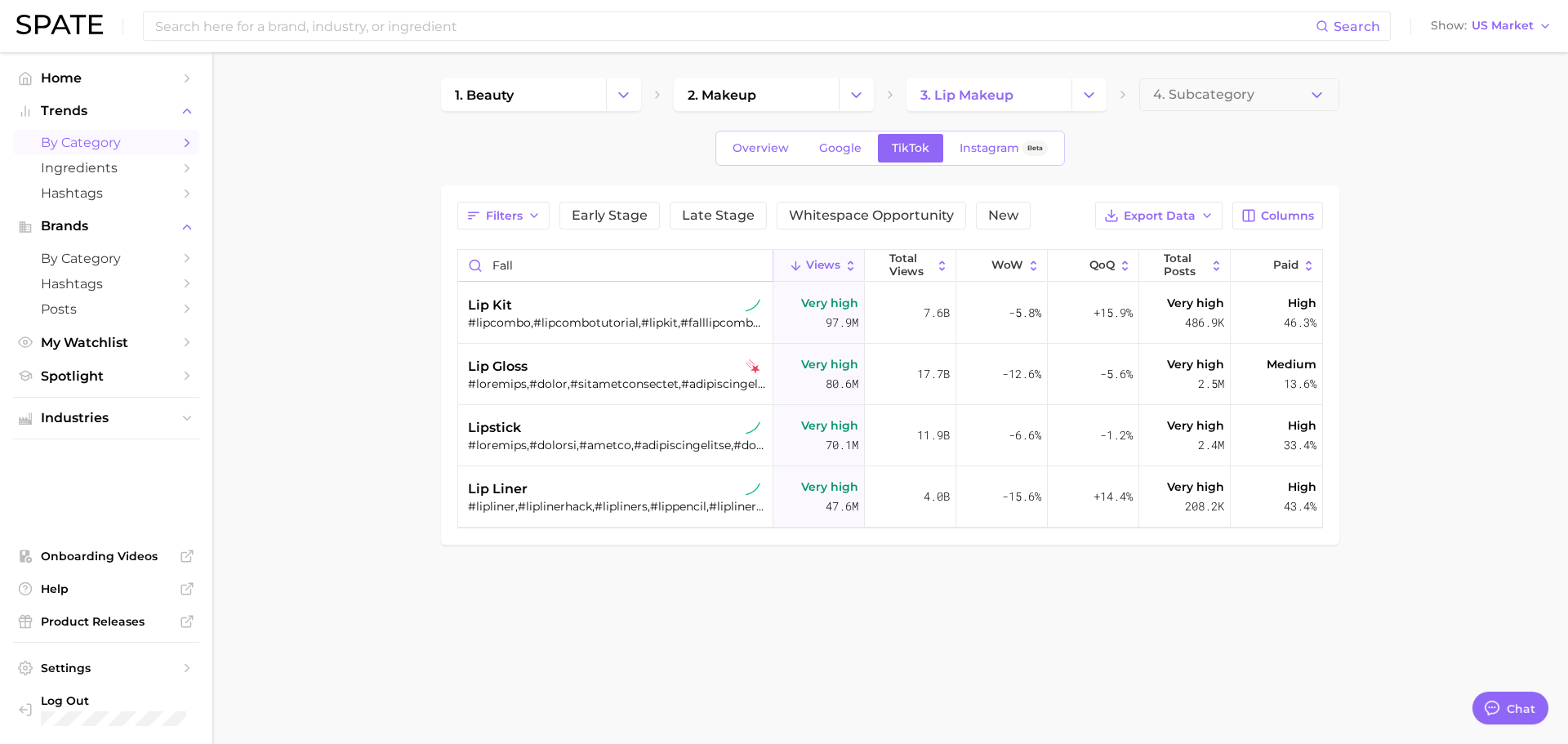
type input "fall"
drag, startPoint x: 759, startPoint y: 260, endPoint x: 752, endPoint y: 266, distance: 9.2
click at [752, 266] on input "fall" at bounding box center [615, 265] width 314 height 31
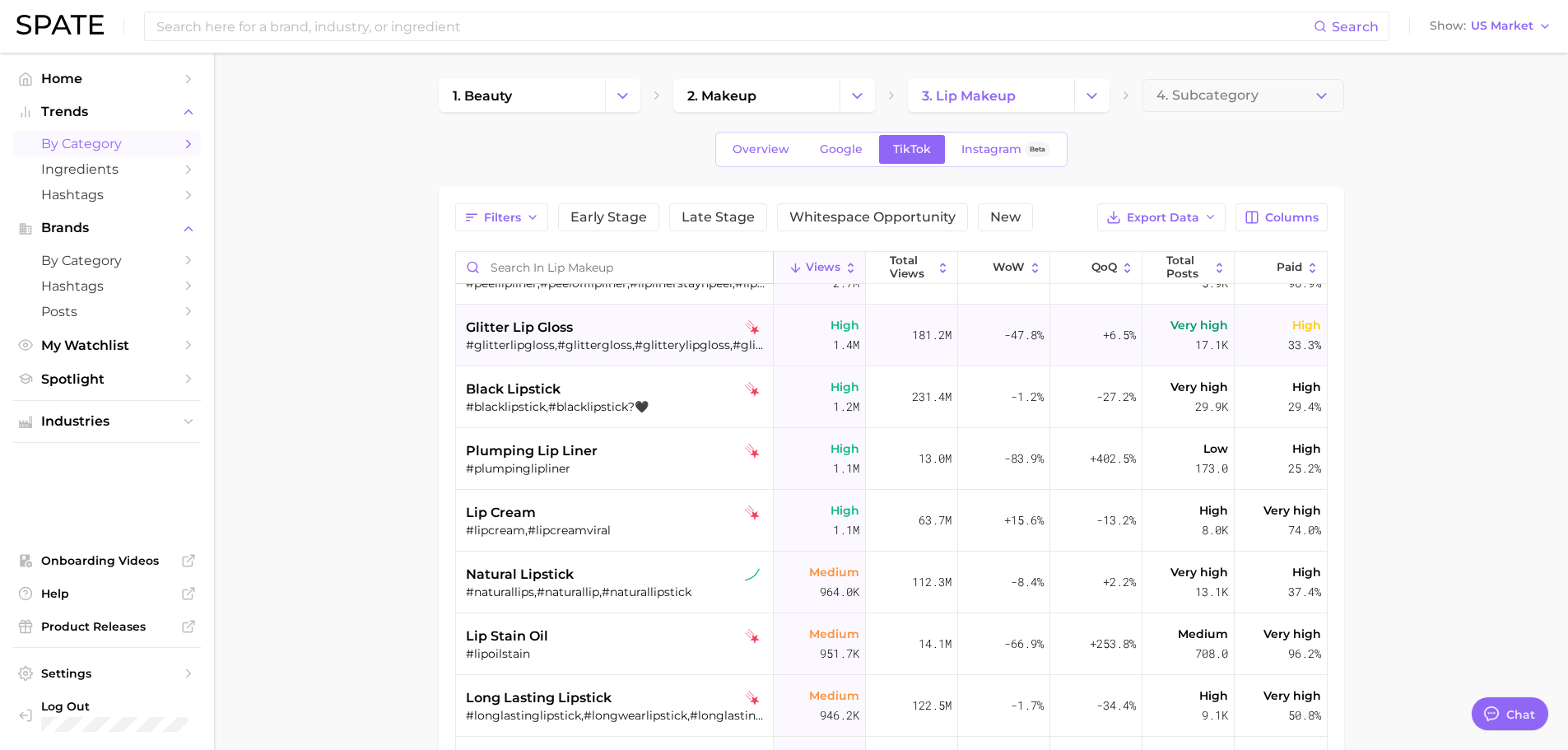
scroll to position [988, 0]
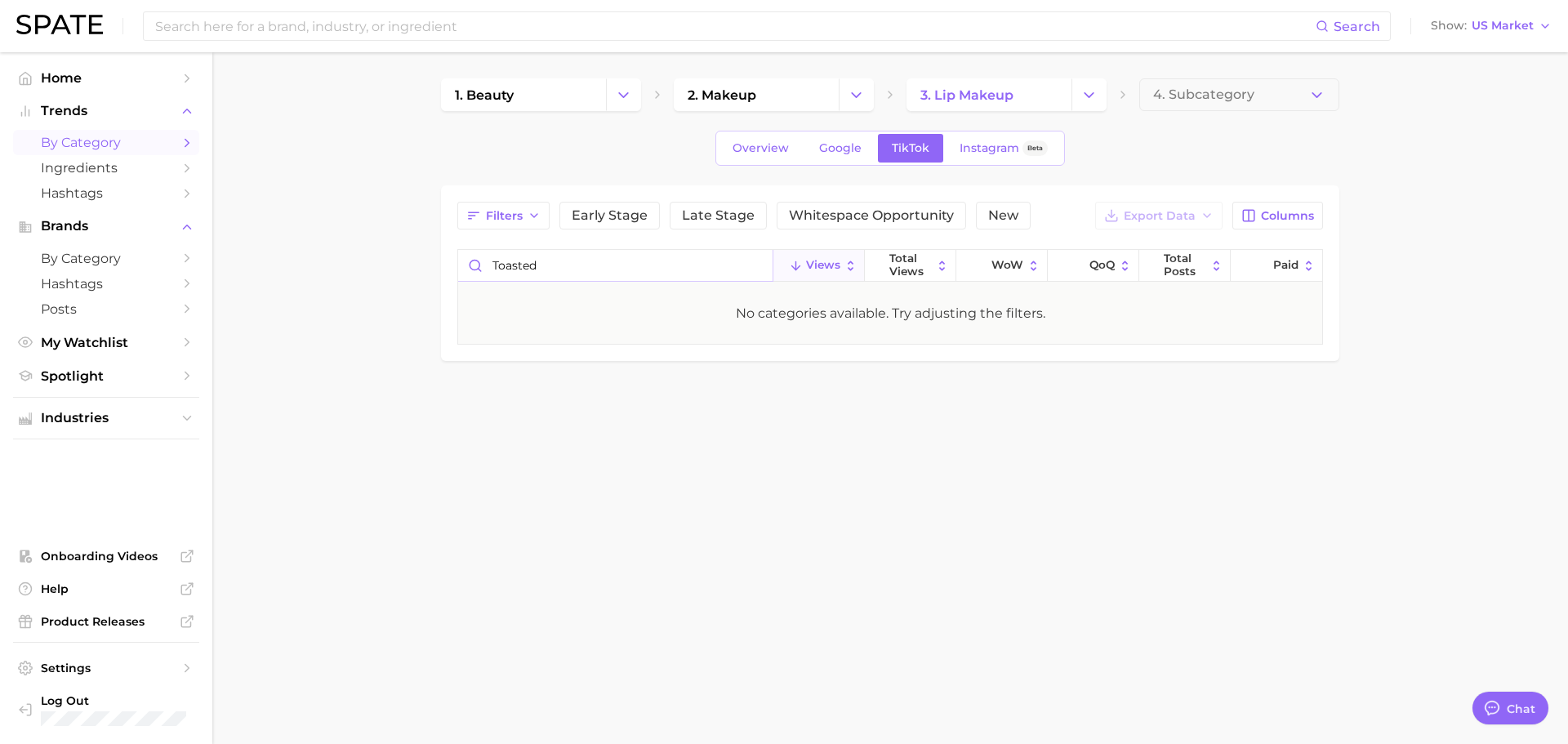
drag, startPoint x: 563, startPoint y: 264, endPoint x: 441, endPoint y: 256, distance: 122.3
click at [442, 256] on div "Filters Early Stage Late Stage Whitespace Opportunity New Export Data Columns t…" at bounding box center [890, 273] width 898 height 176
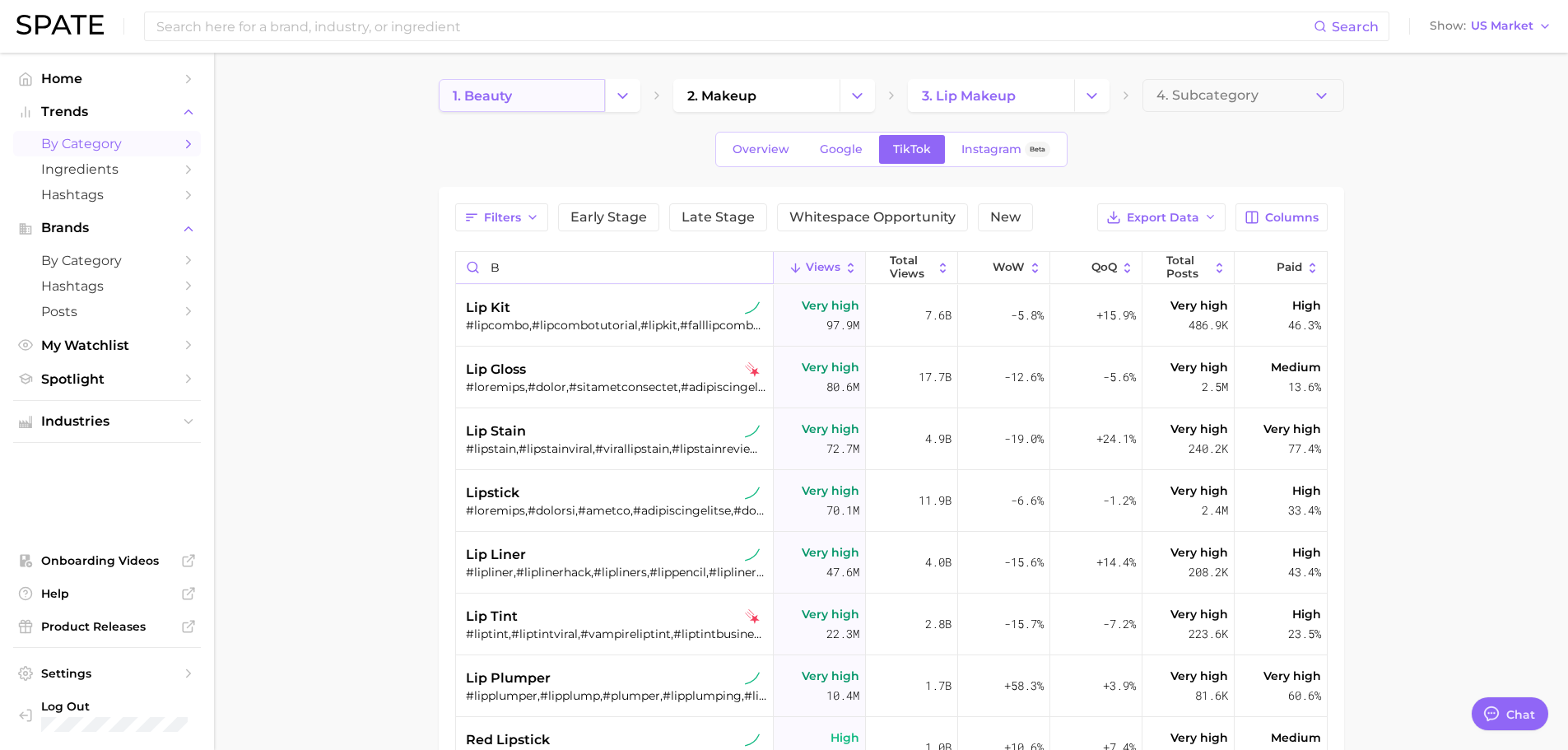
type input "b"
